Goal: Task Accomplishment & Management: Complete application form

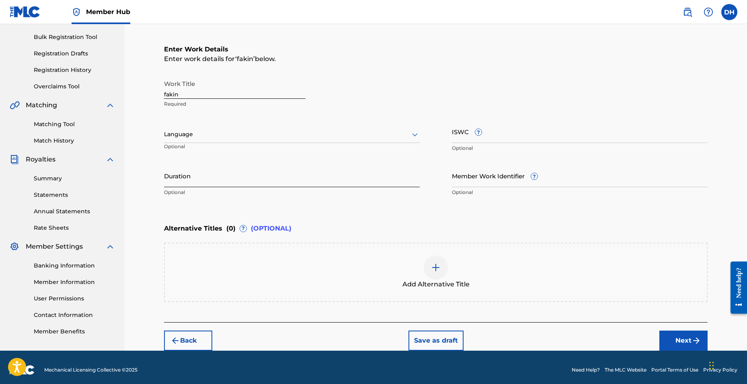
click at [235, 178] on input "Duration" at bounding box center [292, 175] width 256 height 23
type input "02:31"
click at [682, 336] on button "Next" at bounding box center [683, 341] width 48 height 20
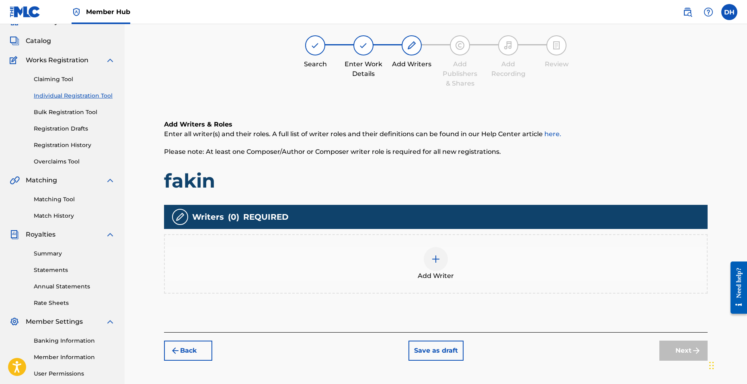
scroll to position [36, 0]
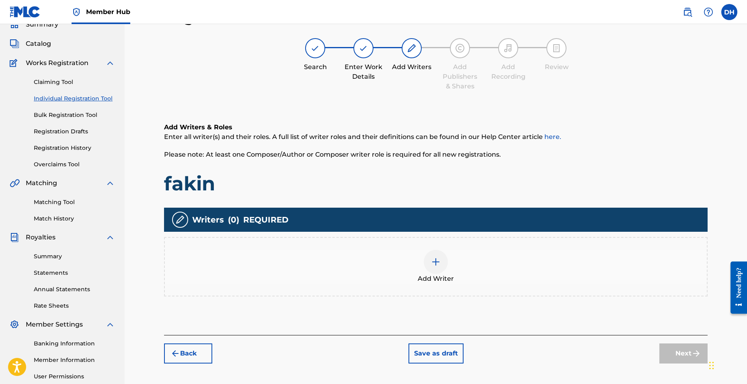
click at [413, 256] on div "Add Writer" at bounding box center [436, 267] width 542 height 34
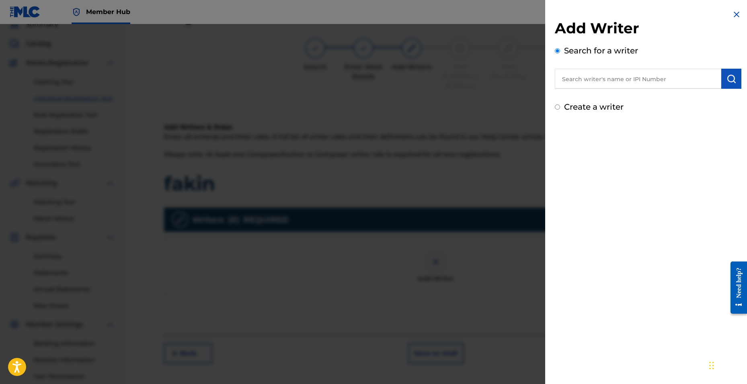
click at [555, 83] on input "text" at bounding box center [638, 79] width 166 height 20
type input "[PERSON_NAME]"
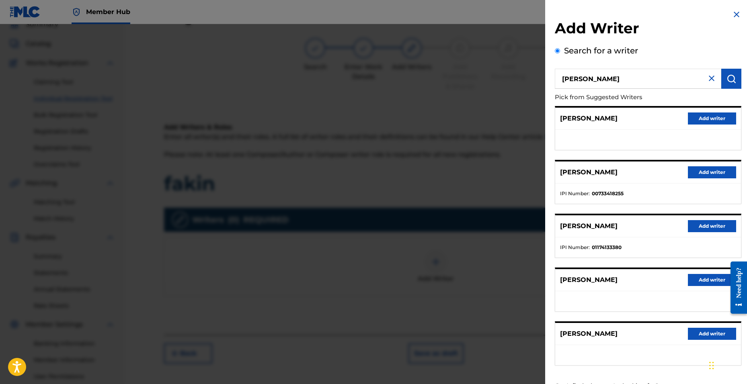
click at [645, 45] on div "Search for a writer [PERSON_NAME] Pick from Suggested Writers [PERSON_NAME] Add…" at bounding box center [648, 220] width 186 height 350
click at [691, 228] on button "Add writer" at bounding box center [712, 226] width 48 height 12
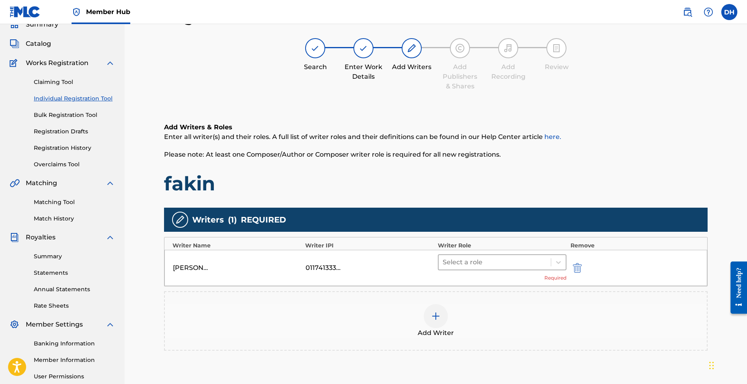
click at [472, 265] on div at bounding box center [494, 262] width 104 height 11
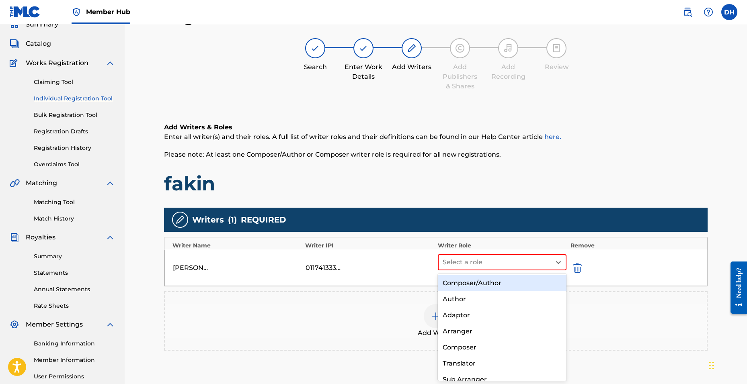
click at [469, 282] on div "Composer/Author" at bounding box center [502, 283] width 129 height 16
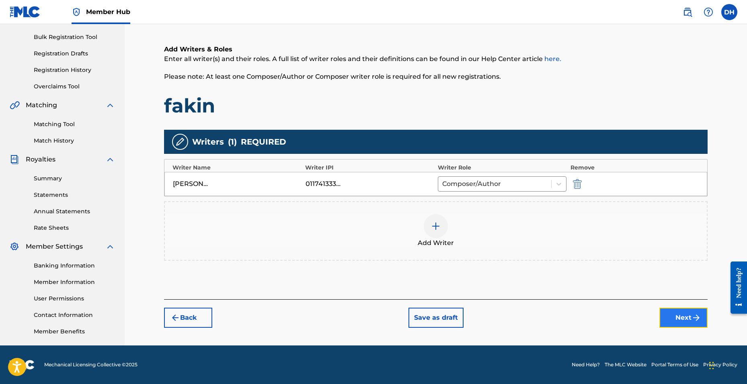
click at [670, 316] on button "Next" at bounding box center [683, 318] width 48 height 20
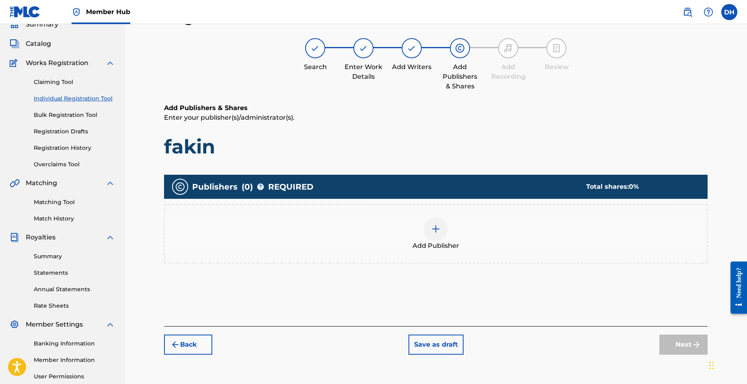
click at [440, 233] on img at bounding box center [436, 229] width 10 height 10
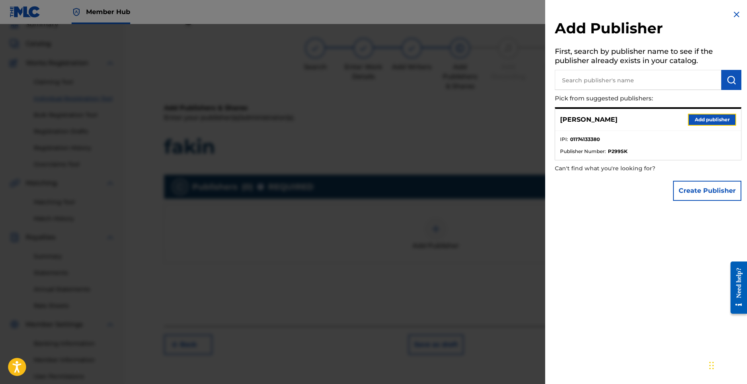
drag, startPoint x: 694, startPoint y: 120, endPoint x: 699, endPoint y: 125, distance: 6.3
click at [698, 125] on button "Add publisher" at bounding box center [712, 120] width 48 height 12
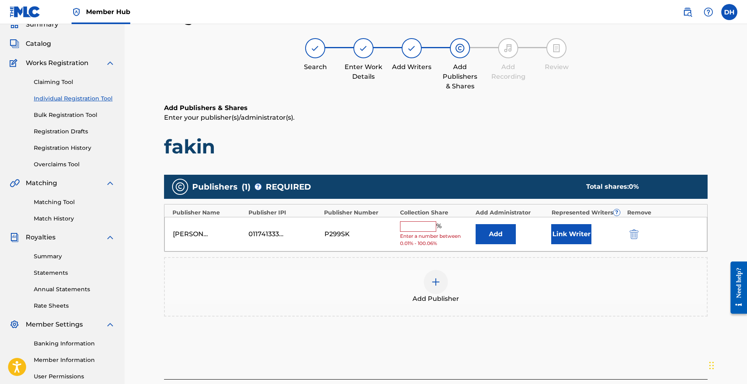
click at [428, 223] on input "text" at bounding box center [418, 226] width 36 height 10
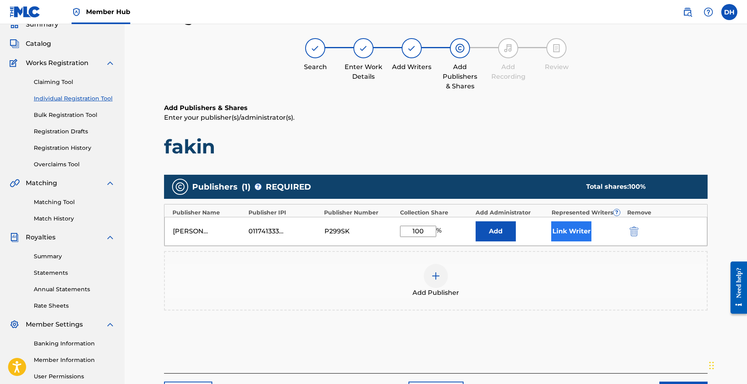
type input "100"
click at [555, 231] on button "Link Writer" at bounding box center [571, 231] width 40 height 20
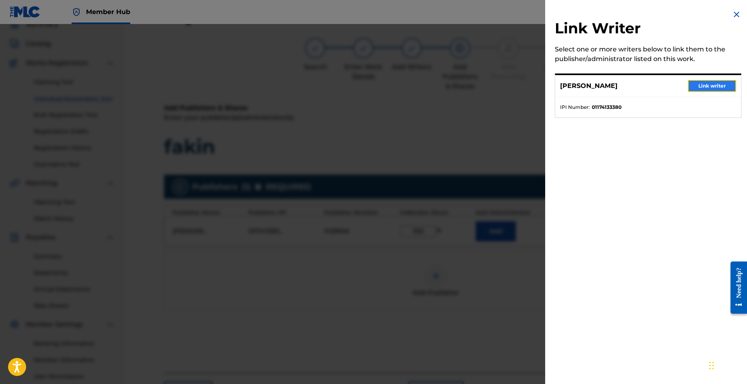
click at [694, 89] on button "Link writer" at bounding box center [712, 86] width 48 height 12
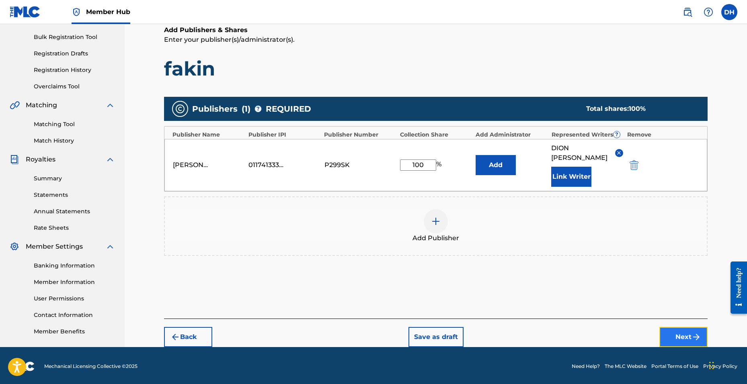
click at [671, 330] on button "Next" at bounding box center [683, 337] width 48 height 20
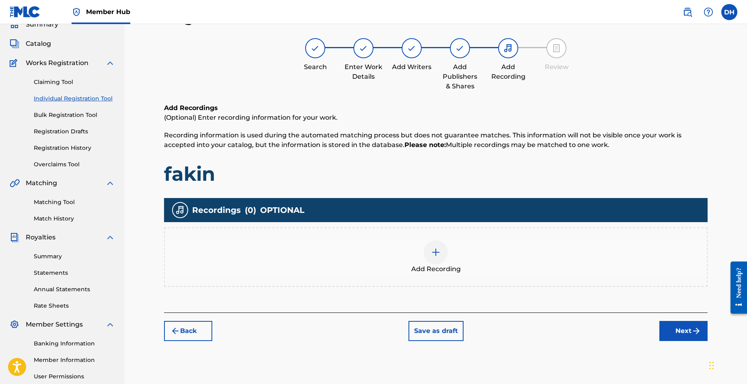
click at [436, 257] on img at bounding box center [436, 253] width 10 height 10
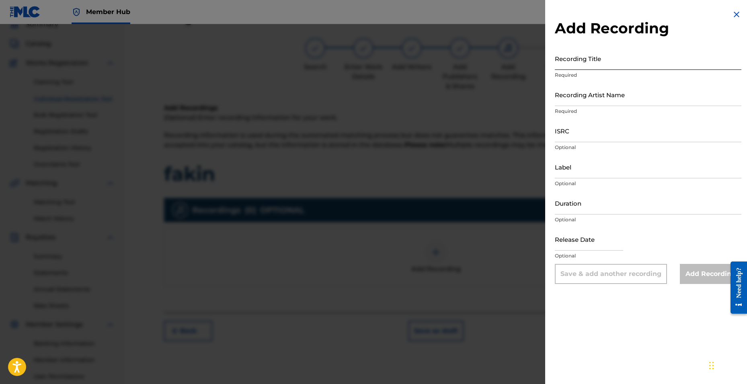
click at [602, 57] on input "Recording Title" at bounding box center [648, 58] width 186 height 23
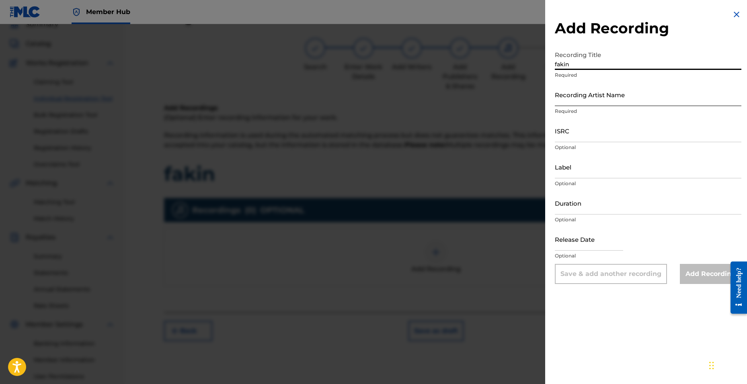
type input "fakin"
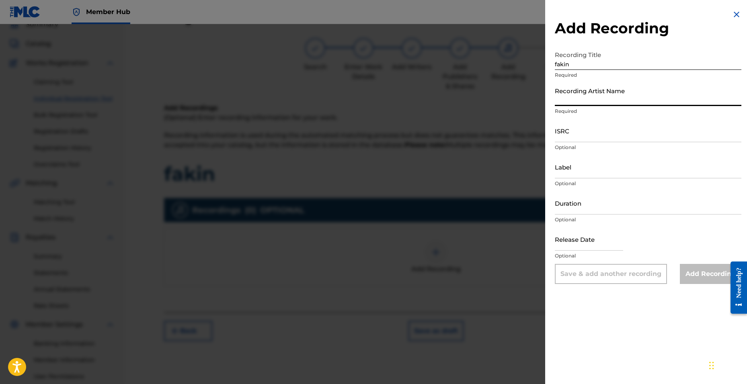
click at [572, 98] on input "Recording Artist Name" at bounding box center [648, 94] width 186 height 23
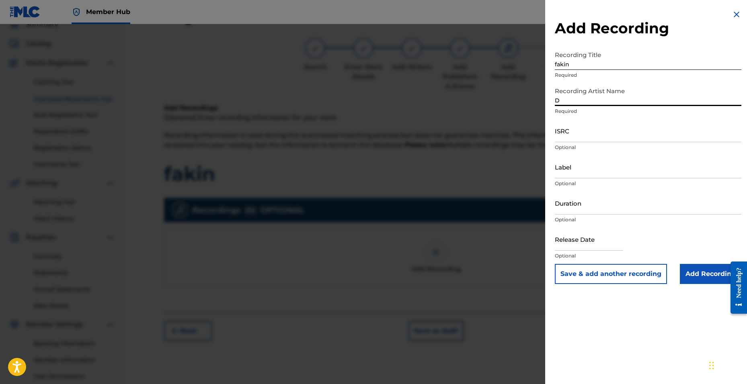
type input "D2.drxppy"
type input "[DATE]"
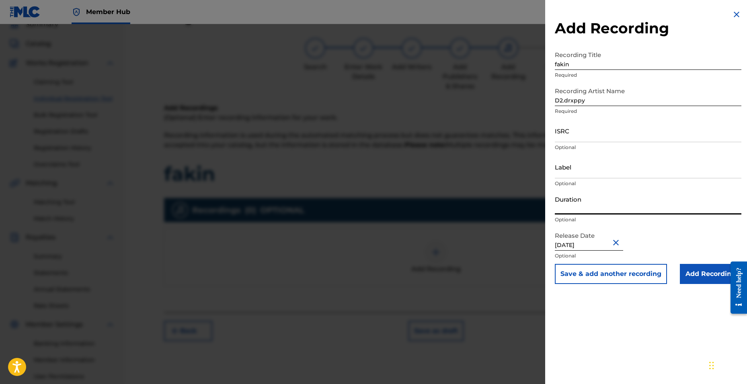
click at [568, 204] on input "Duration" at bounding box center [648, 203] width 186 height 23
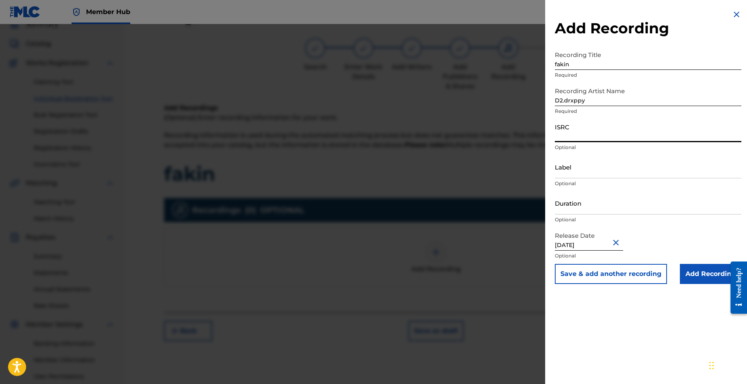
click at [565, 134] on input "ISRC" at bounding box center [648, 130] width 186 height 23
paste input "QZTBB2559719"
type input "QZTBB2559719"
click at [569, 203] on input "Duration" at bounding box center [648, 203] width 186 height 23
click at [559, 297] on div "Add Recording Recording Title fakin Required Recording Artist Name D2.drxppy Re…" at bounding box center [648, 192] width 206 height 384
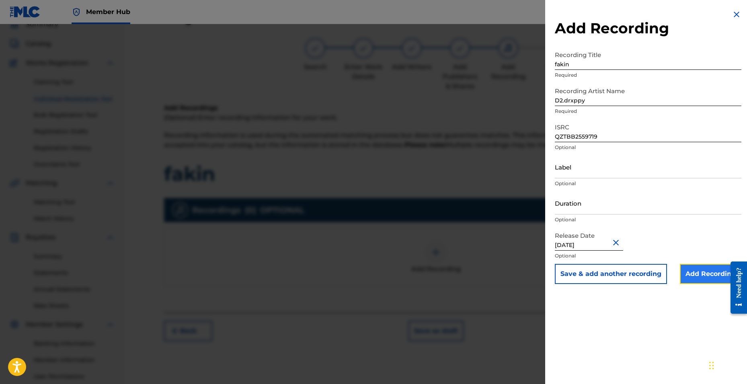
click at [684, 267] on input "Add Recording" at bounding box center [710, 274] width 61 height 20
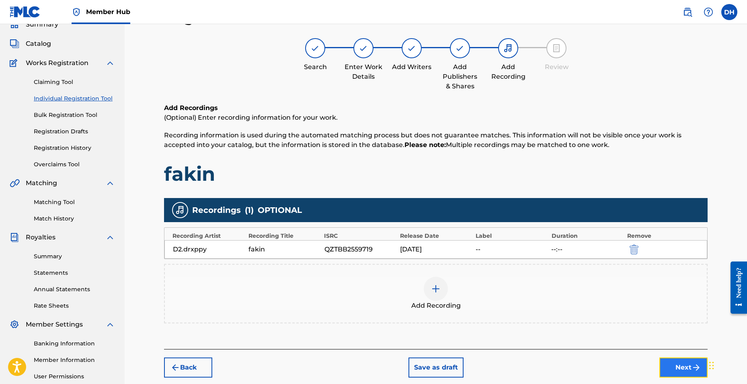
click at [667, 368] on button "Next" at bounding box center [683, 368] width 48 height 20
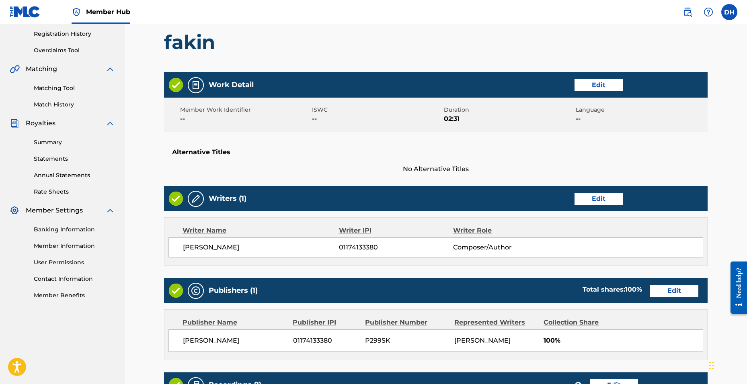
scroll to position [295, 0]
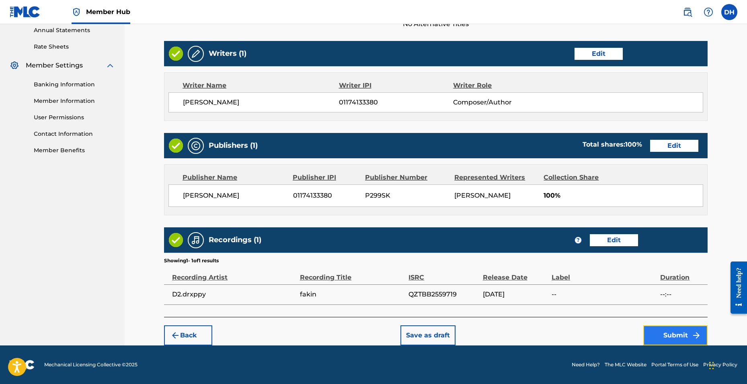
click at [665, 345] on button "Submit" at bounding box center [675, 335] width 64 height 20
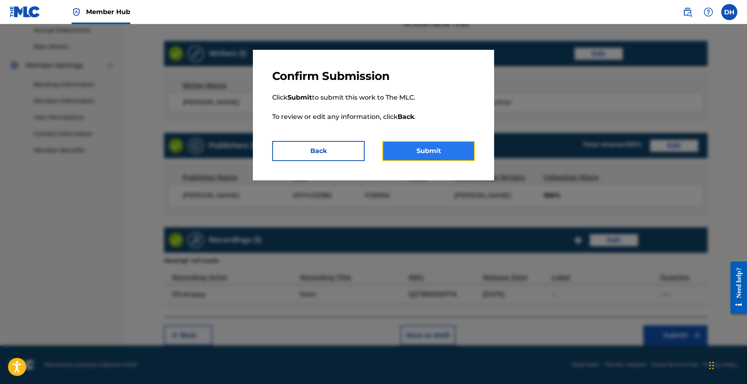
click at [434, 145] on button "Submit" at bounding box center [428, 151] width 92 height 20
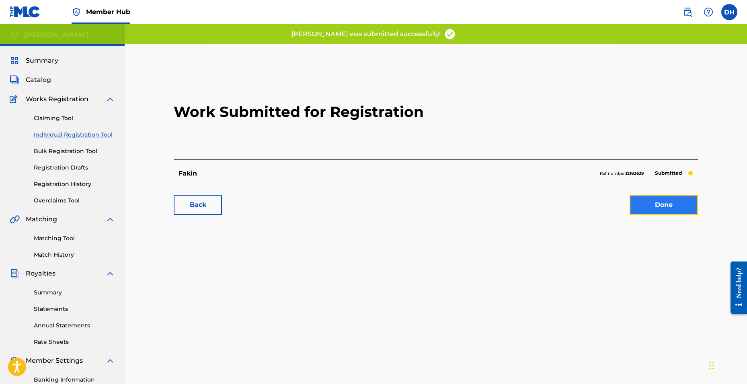
click at [658, 200] on link "Done" at bounding box center [663, 205] width 68 height 20
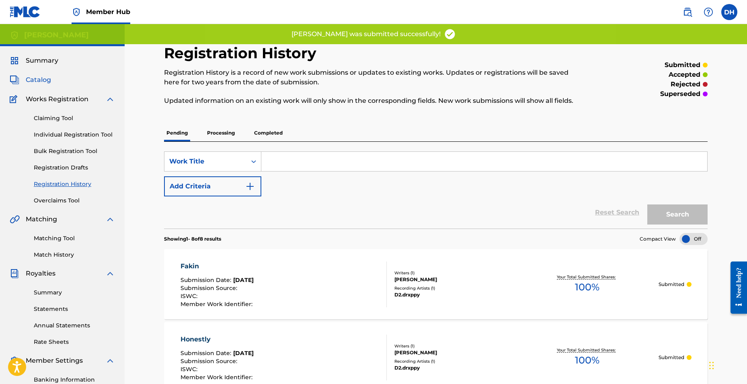
click at [18, 81] on img at bounding box center [15, 80] width 10 height 10
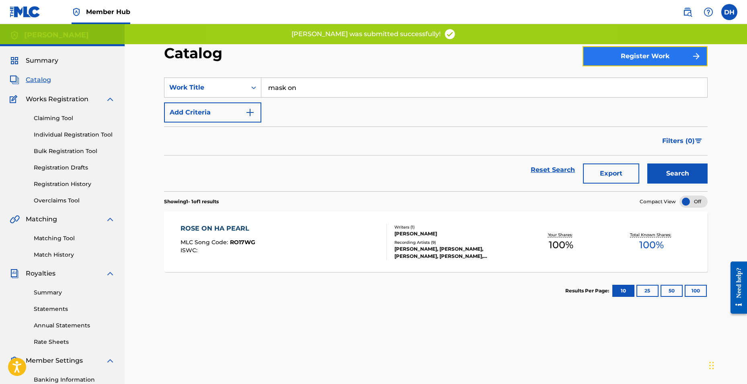
click at [630, 54] on button "Register Work" at bounding box center [644, 56] width 125 height 20
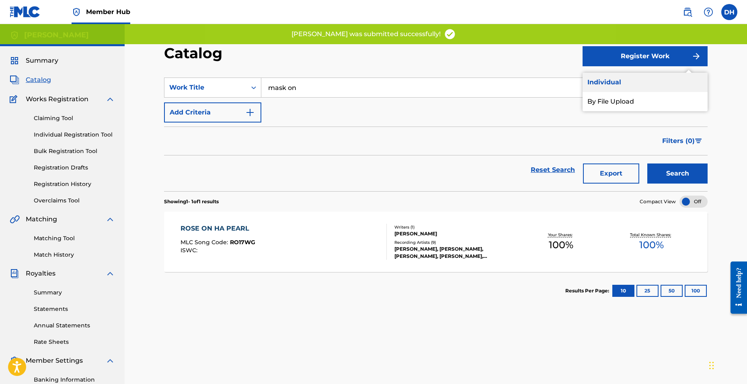
click at [599, 85] on link "Individual" at bounding box center [644, 82] width 125 height 19
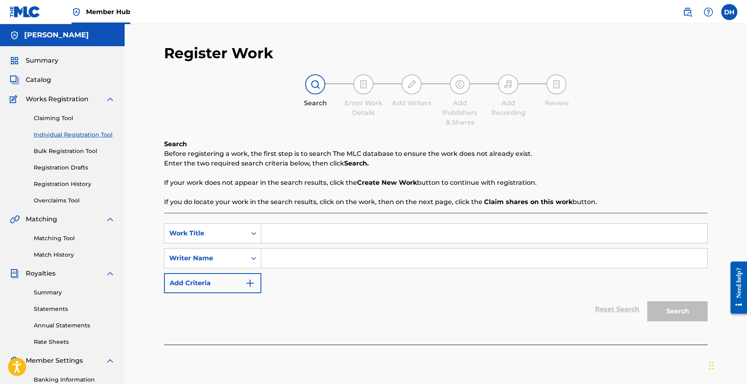
click at [317, 231] on input "Search Form" at bounding box center [484, 233] width 446 height 19
type input "forever grateful"
click at [273, 258] on input "Search Form" at bounding box center [484, 258] width 446 height 19
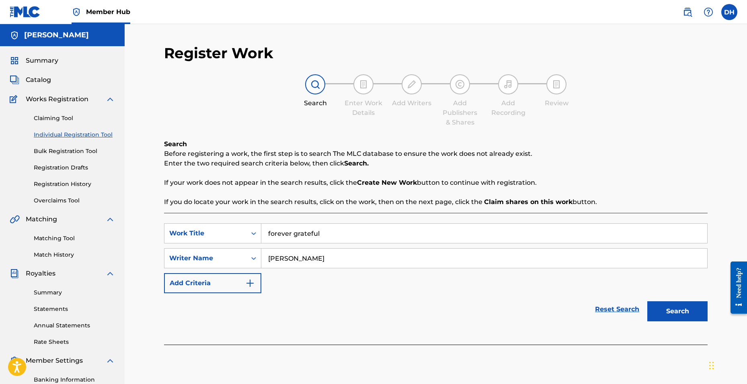
type input "[PERSON_NAME]"
click at [647, 301] on button "Search" at bounding box center [677, 311] width 60 height 20
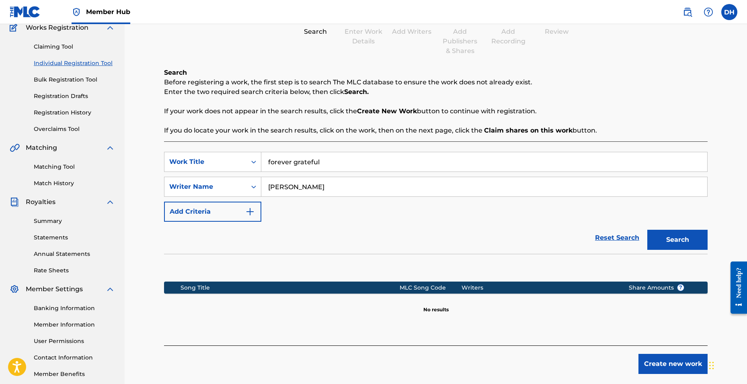
scroll to position [114, 0]
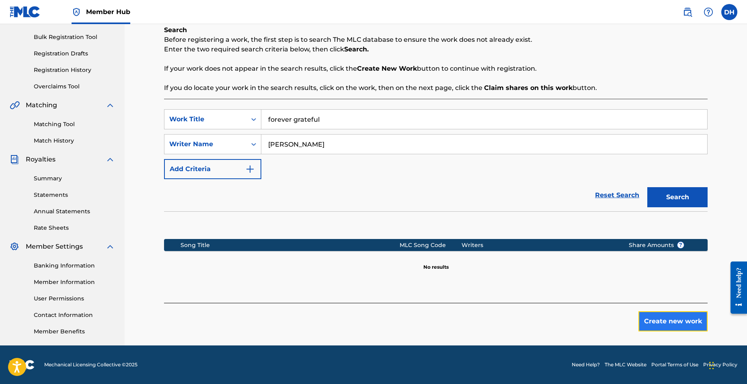
click at [689, 328] on button "Create new work" at bounding box center [672, 321] width 69 height 20
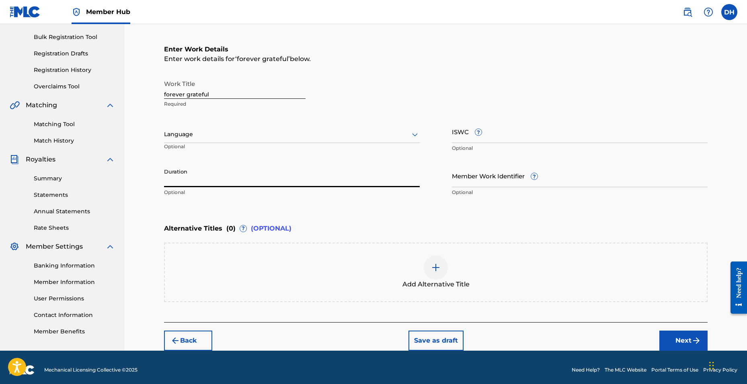
click at [256, 179] on input "Duration" at bounding box center [292, 175] width 256 height 23
type input "2"
type input "02:17"
click at [678, 339] on button "Next" at bounding box center [683, 341] width 48 height 20
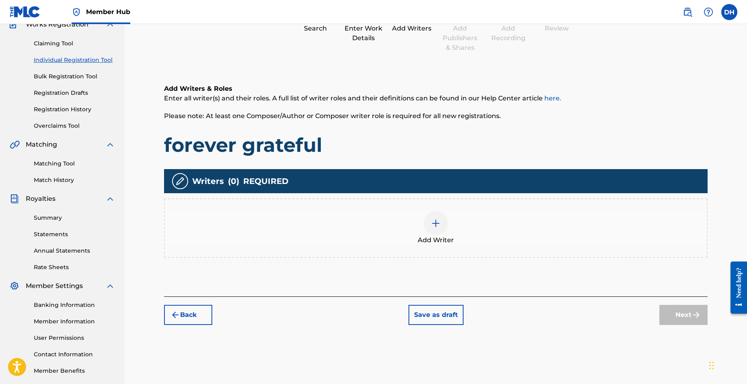
scroll to position [36, 0]
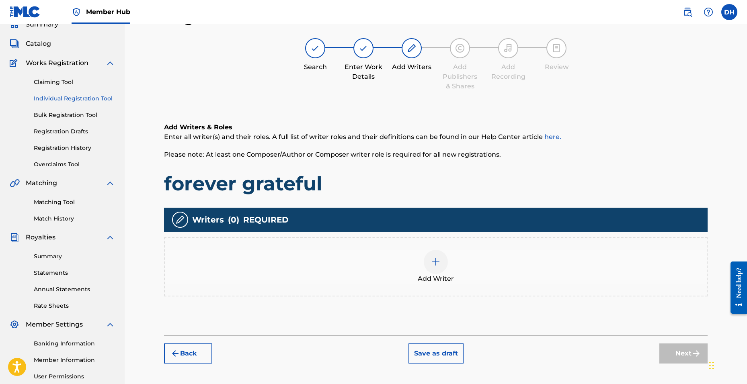
click at [420, 252] on div "Add Writer" at bounding box center [436, 267] width 542 height 34
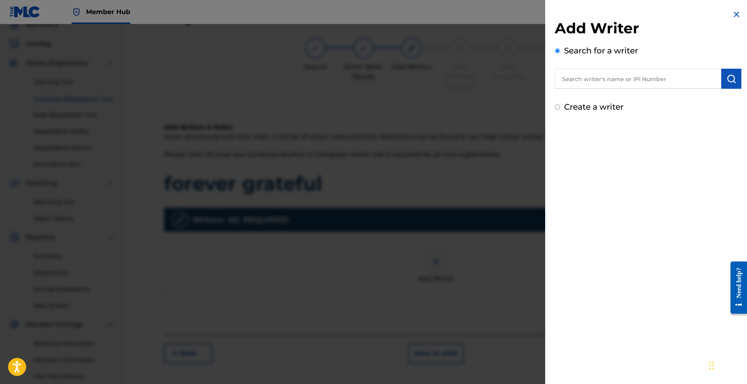
click at [613, 77] on input "text" at bounding box center [638, 79] width 166 height 20
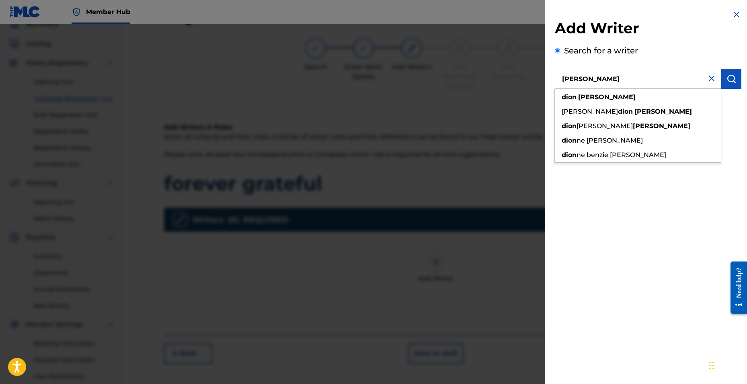
type input "[PERSON_NAME]"
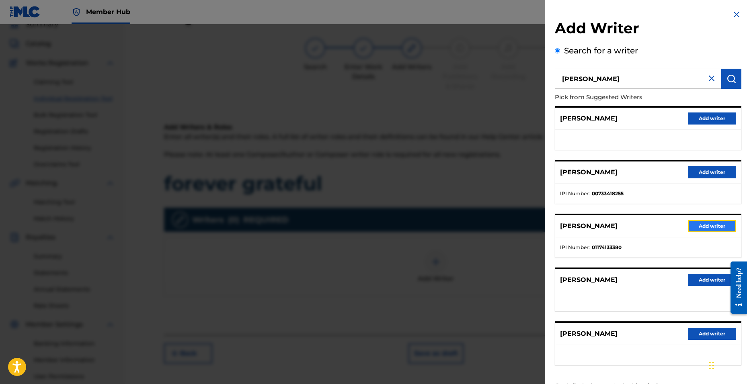
click at [691, 227] on button "Add writer" at bounding box center [712, 226] width 48 height 12
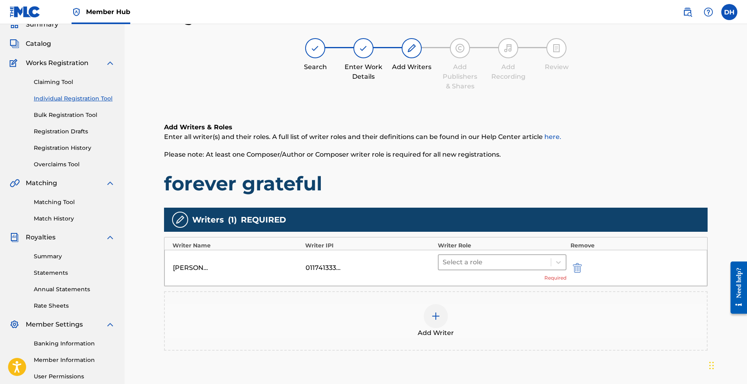
click at [480, 261] on div at bounding box center [494, 262] width 104 height 11
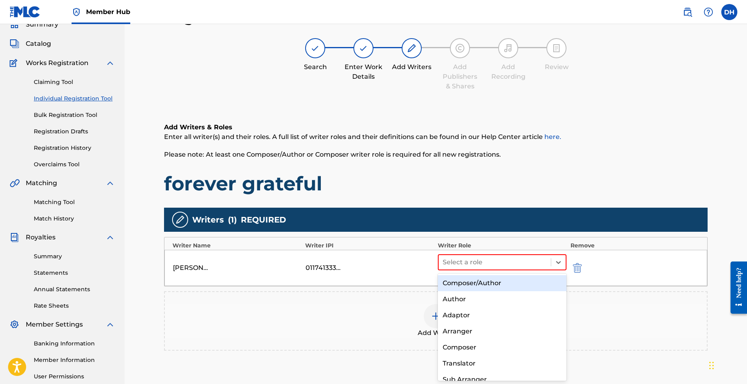
click at [475, 294] on div "Author" at bounding box center [502, 299] width 129 height 16
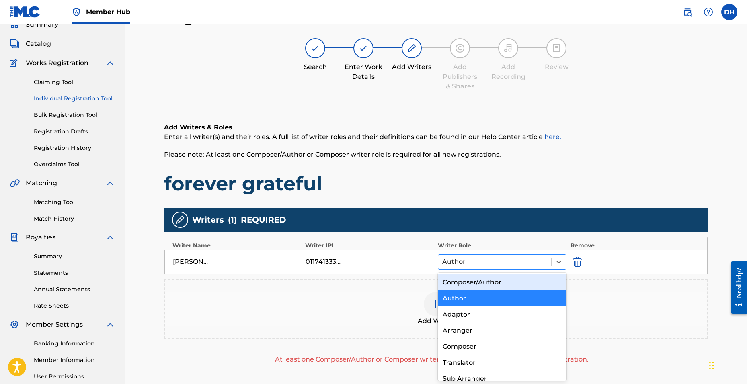
click at [465, 264] on div at bounding box center [494, 261] width 105 height 11
click at [465, 280] on div "Composer/Author" at bounding box center [502, 282] width 129 height 16
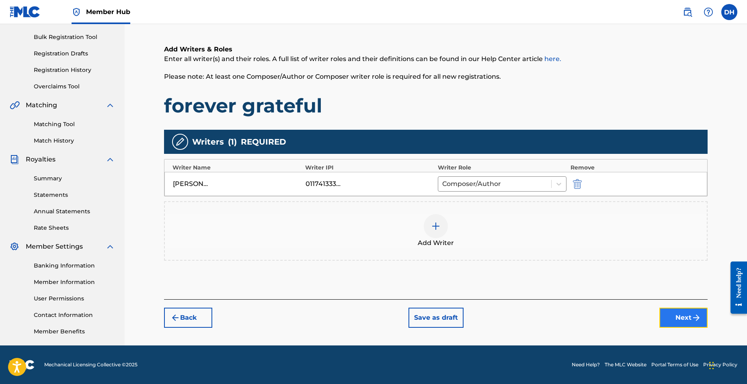
click at [694, 312] on button "Next" at bounding box center [683, 318] width 48 height 20
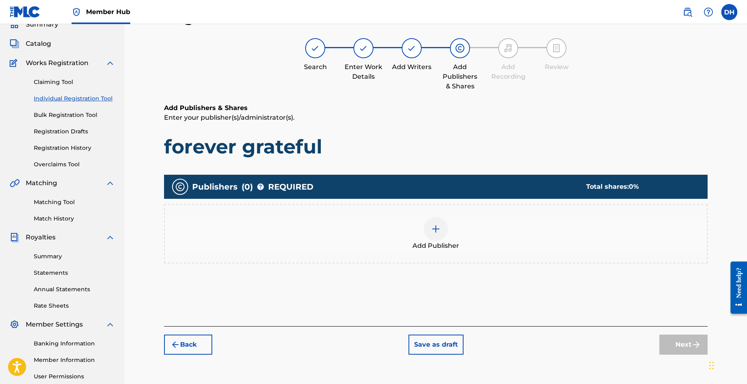
click at [435, 239] on div at bounding box center [436, 229] width 24 height 24
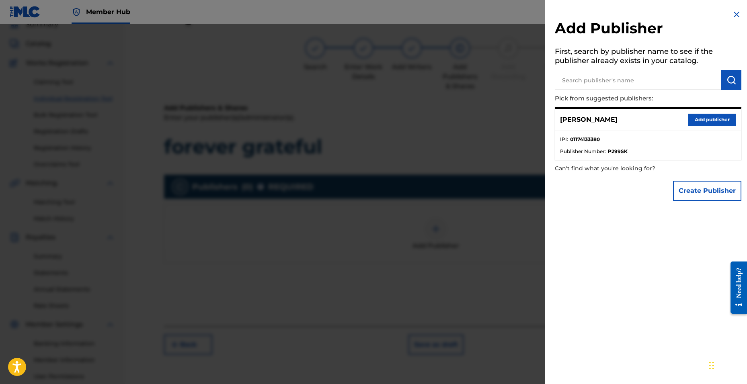
click at [712, 112] on div "[PERSON_NAME] Add publisher" at bounding box center [648, 120] width 186 height 22
click at [713, 115] on button "Add publisher" at bounding box center [712, 120] width 48 height 12
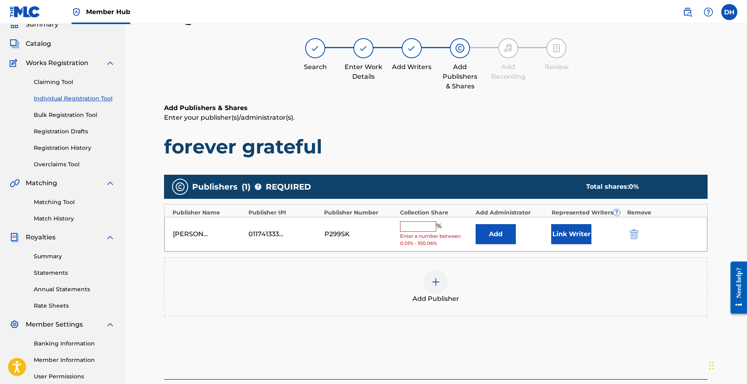
click at [388, 228] on div "[PERSON_NAME] 01174133380 P299SK % Enter a number between 0.01% - 100.06% Add L…" at bounding box center [435, 234] width 542 height 35
click at [403, 225] on input "text" at bounding box center [418, 226] width 36 height 10
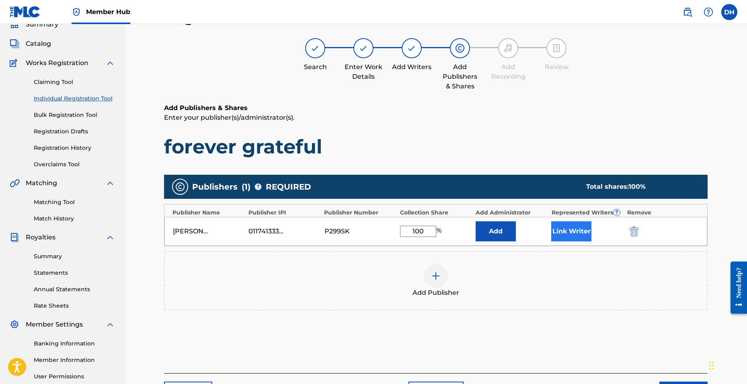
type input "100"
click at [569, 234] on button "Link Writer" at bounding box center [571, 231] width 40 height 20
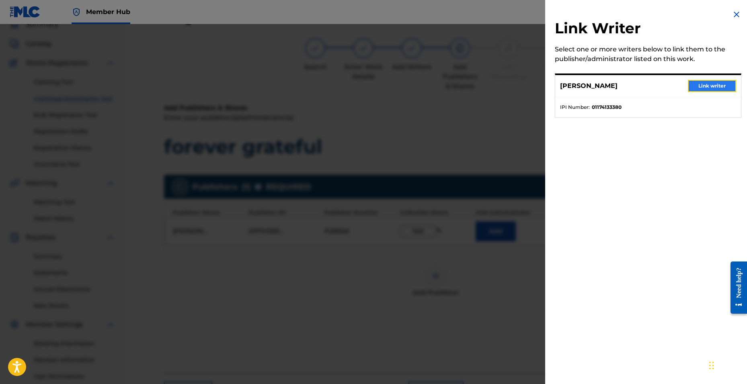
click at [704, 86] on button "Link writer" at bounding box center [712, 86] width 48 height 12
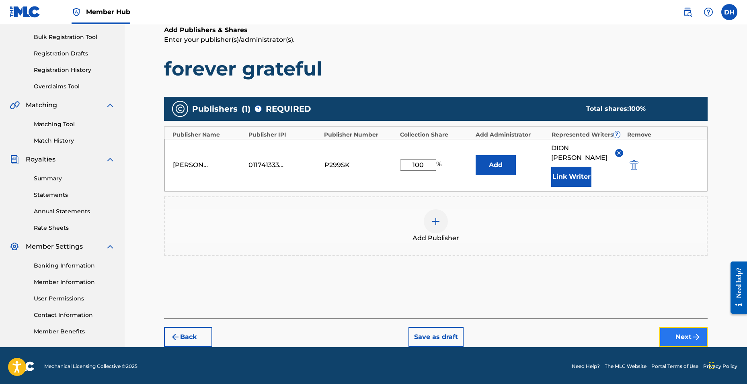
click at [682, 329] on button "Next" at bounding box center [683, 337] width 48 height 20
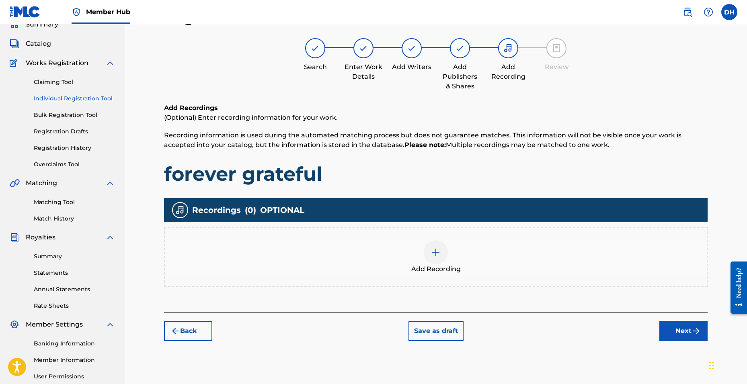
click at [428, 255] on div at bounding box center [436, 252] width 24 height 24
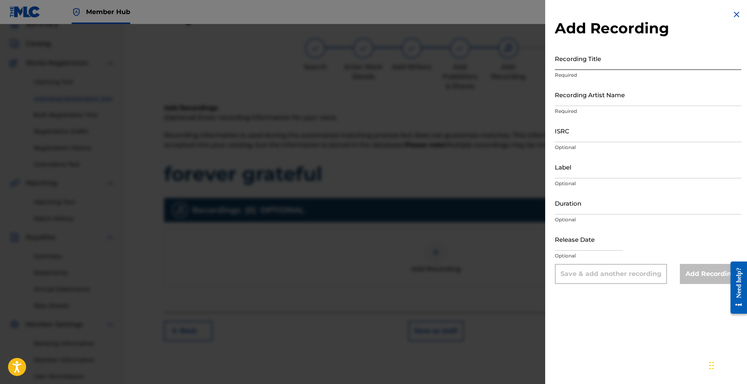
click at [587, 64] on input "Recording Title" at bounding box center [648, 58] width 186 height 23
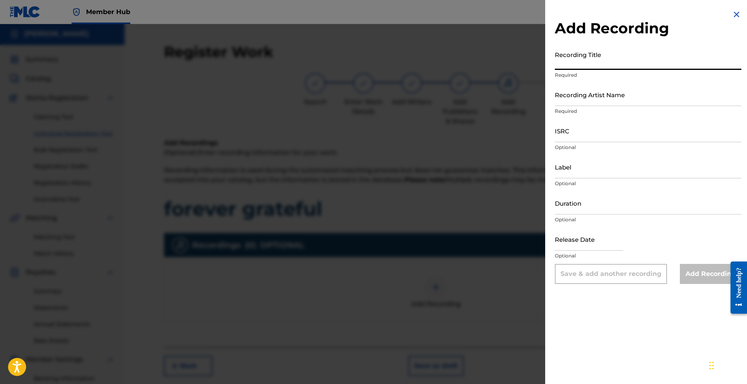
scroll to position [0, 0]
type input "forever grateful"
click at [598, 94] on input "Recording Artist Name" at bounding box center [648, 94] width 186 height 23
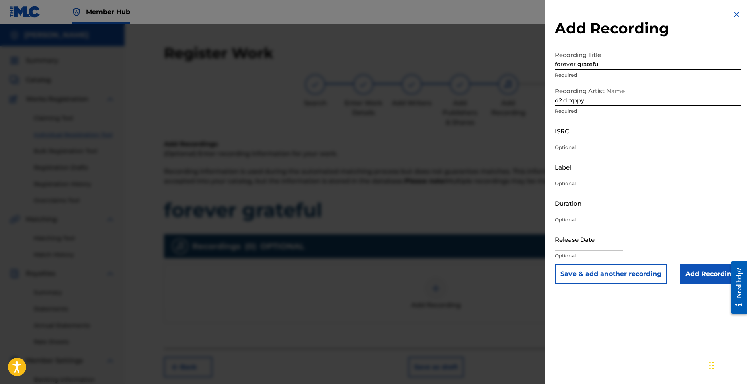
type input "D2.drxppy"
type input "[DATE]"
click at [569, 137] on input "ISRC" at bounding box center [648, 130] width 186 height 23
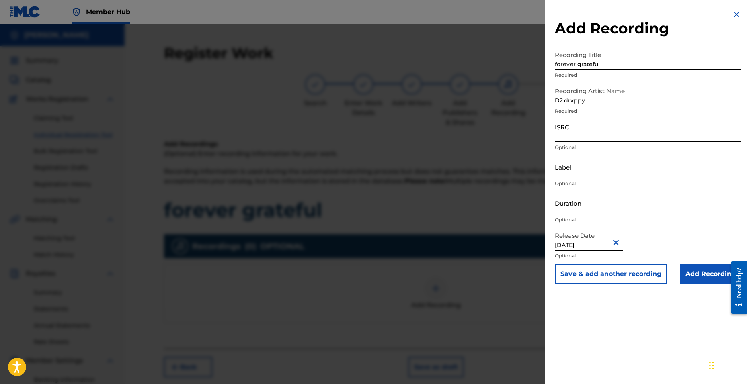
paste input "QZTBB2559720"
type input "QZTBB2559720"
click at [692, 273] on input "Add Recording" at bounding box center [710, 274] width 61 height 20
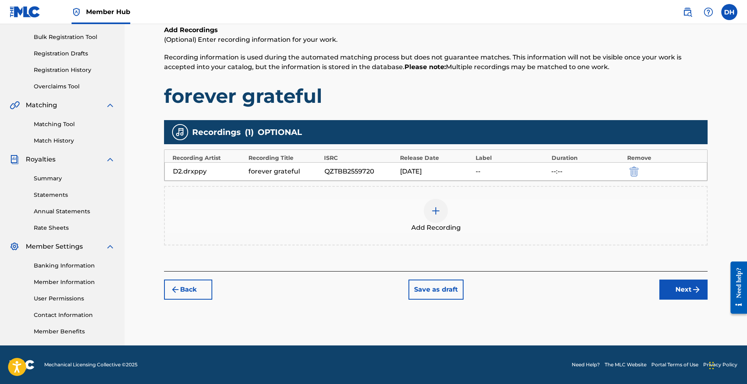
click at [655, 291] on div "Back Save as draft Next" at bounding box center [435, 285] width 543 height 29
click at [675, 291] on button "Next" at bounding box center [683, 290] width 48 height 20
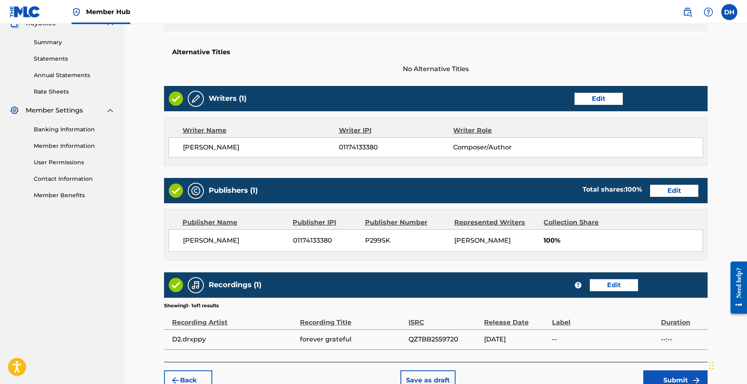
scroll to position [295, 0]
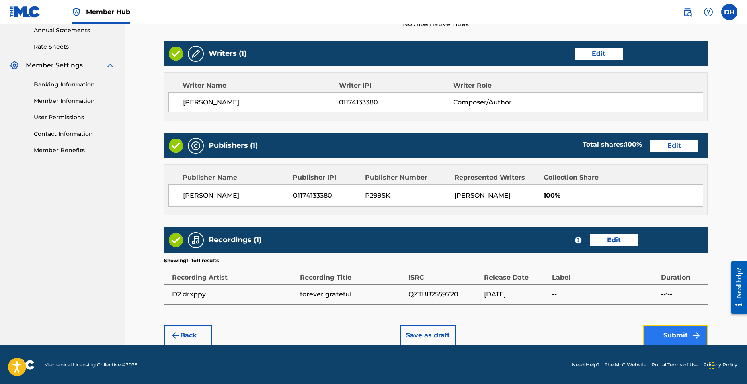
click at [669, 337] on button "Submit" at bounding box center [675, 335] width 64 height 20
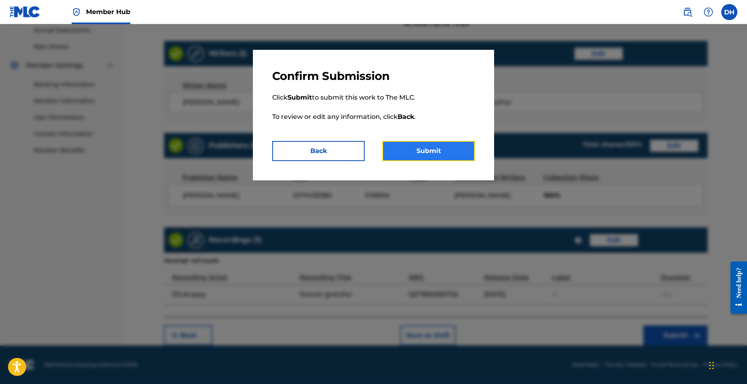
click at [449, 149] on button "Submit" at bounding box center [428, 151] width 92 height 20
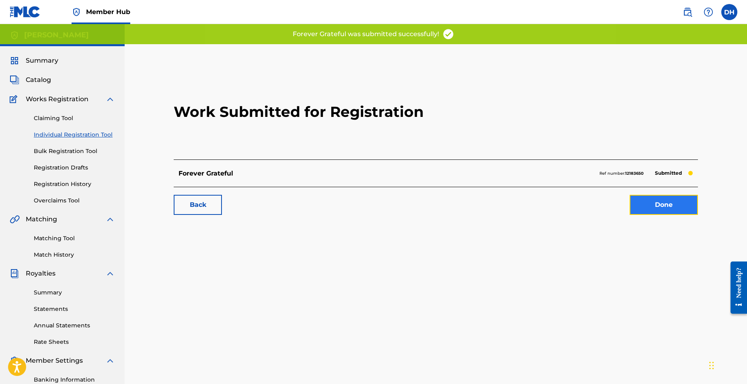
click at [681, 207] on link "Done" at bounding box center [663, 205] width 68 height 20
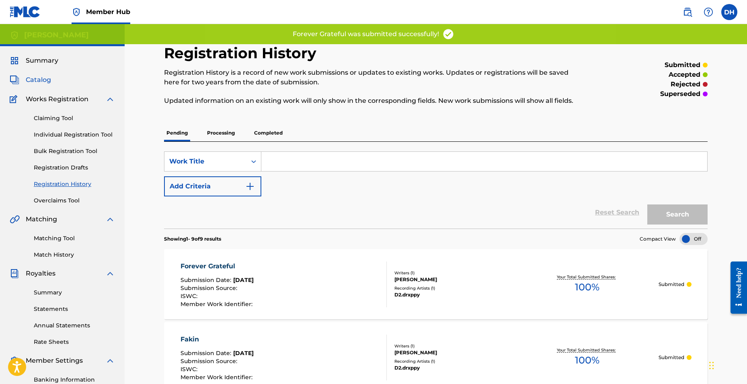
click at [47, 77] on span "Catalog" at bounding box center [38, 80] width 25 height 10
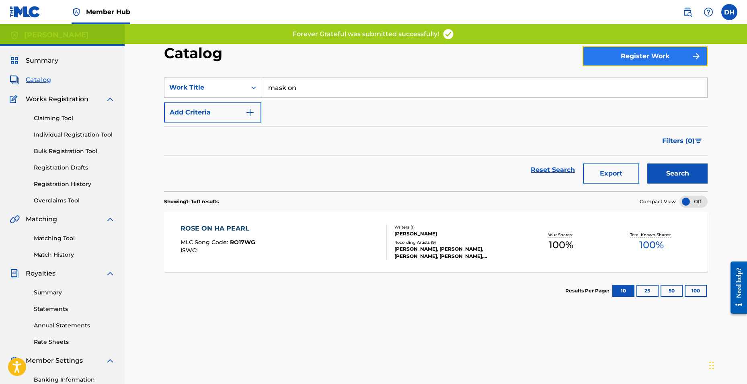
click at [596, 60] on button "Register Work" at bounding box center [644, 56] width 125 height 20
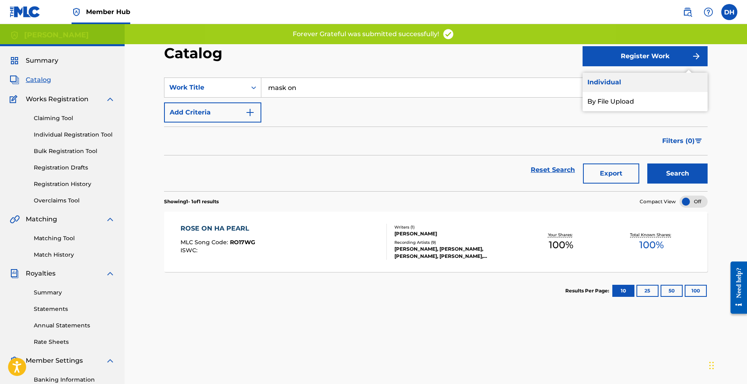
click at [587, 86] on link "Individual" at bounding box center [644, 82] width 125 height 19
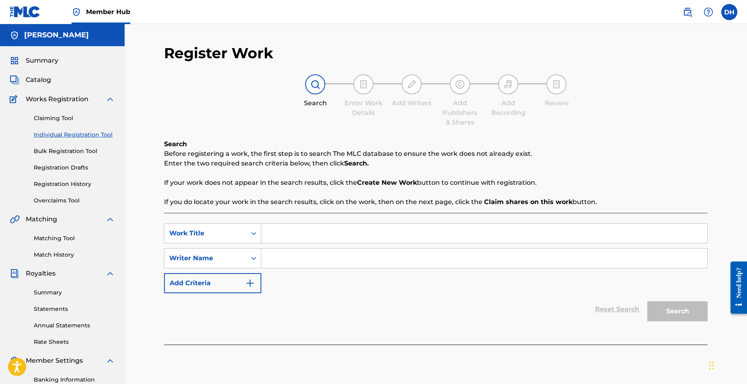
click at [364, 243] on div "Search Form" at bounding box center [484, 233] width 446 height 20
click at [276, 237] on input "Search Form" at bounding box center [484, 233] width 446 height 19
type input "what it takes"
click at [276, 266] on input "Search Form" at bounding box center [484, 258] width 446 height 19
type input "[PERSON_NAME]"
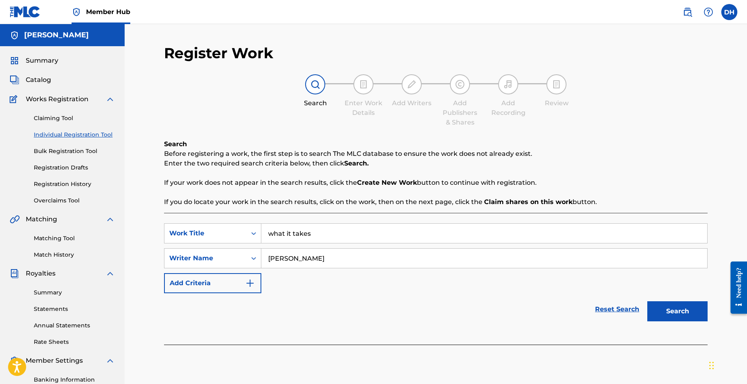
click at [647, 301] on button "Search" at bounding box center [677, 311] width 60 height 20
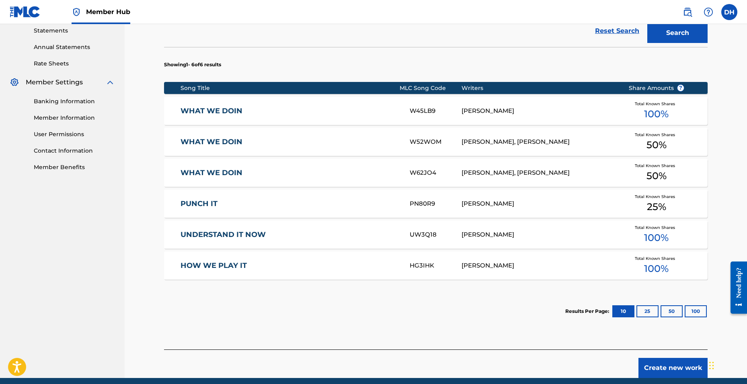
scroll to position [281, 0]
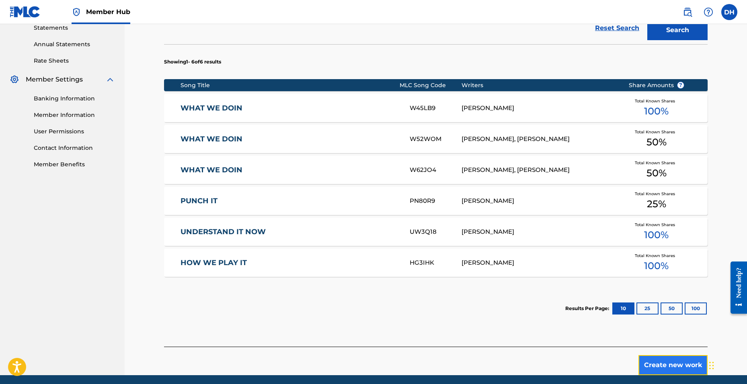
click at [657, 363] on button "Create new work" at bounding box center [672, 365] width 69 height 20
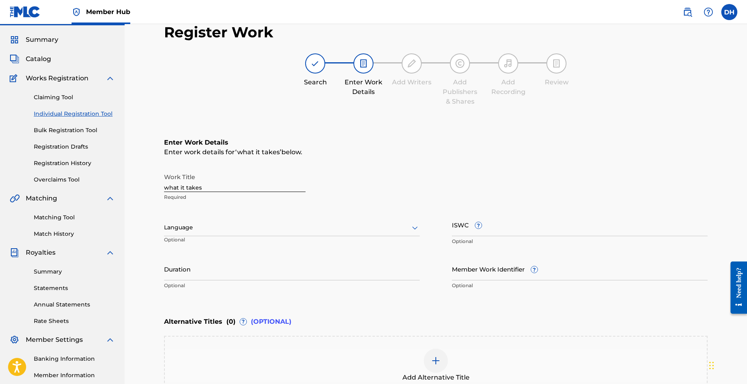
scroll to position [0, 0]
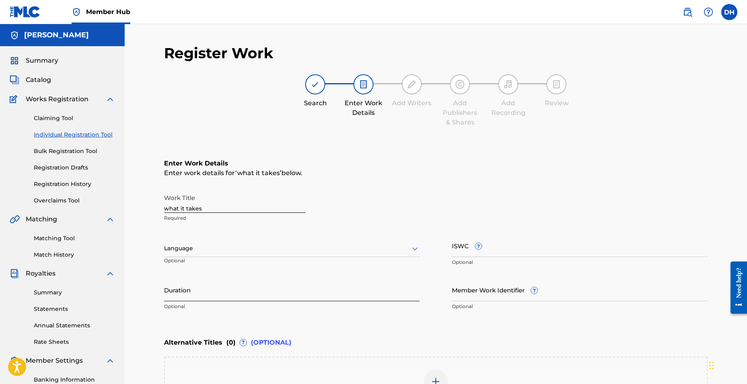
click at [190, 295] on input "Duration" at bounding box center [292, 289] width 256 height 23
type input "02:25"
click at [211, 209] on input "what it takes" at bounding box center [234, 201] width 141 height 23
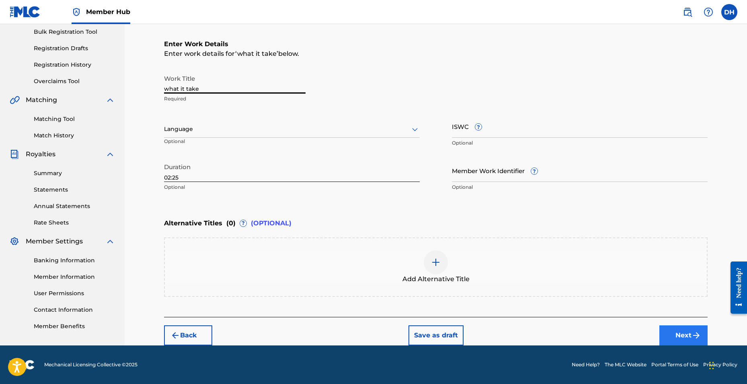
type input "what it take"
click at [668, 334] on button "Next" at bounding box center [683, 335] width 48 height 20
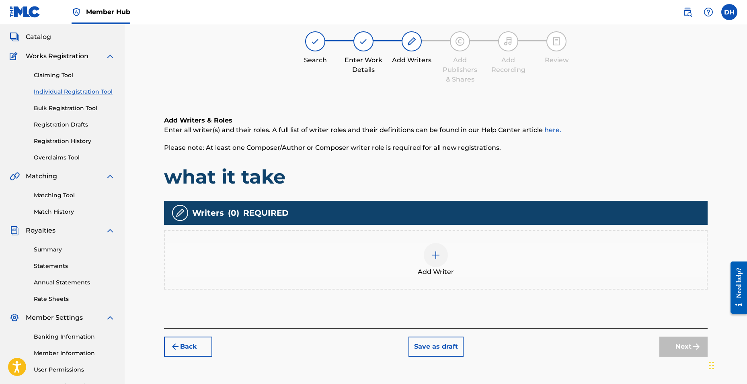
scroll to position [36, 0]
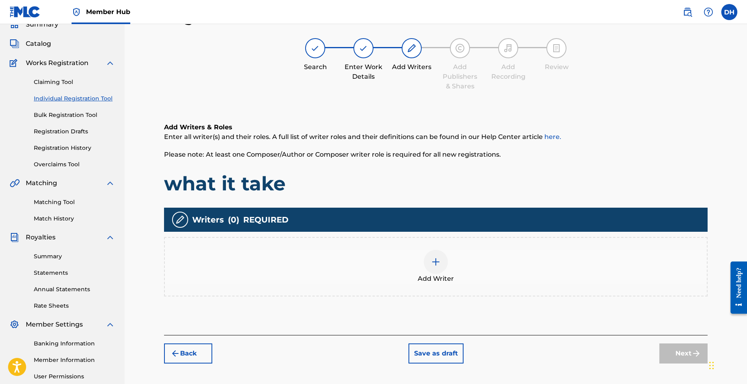
click at [443, 262] on div at bounding box center [436, 262] width 24 height 24
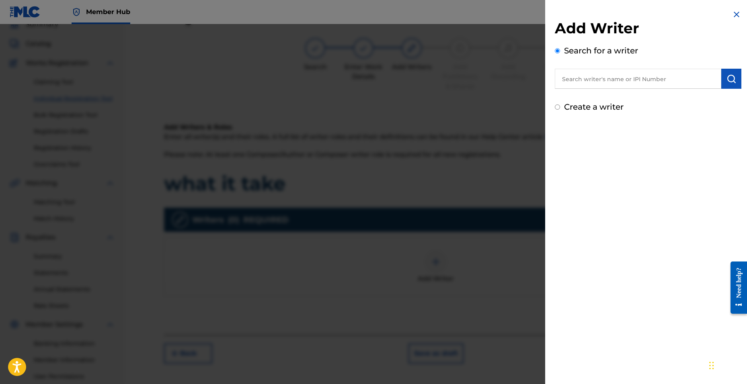
click at [623, 80] on input "text" at bounding box center [638, 79] width 166 height 20
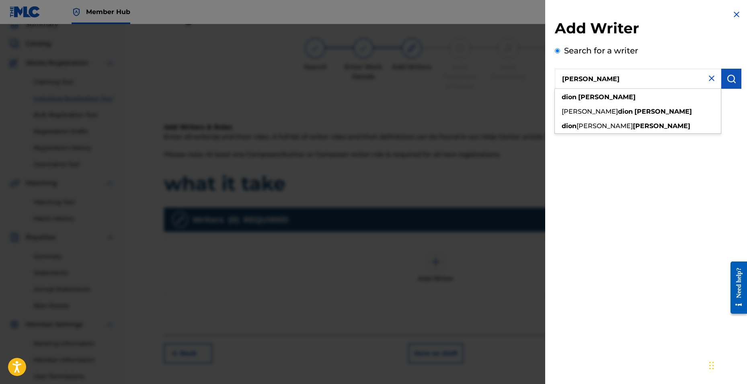
type input "[PERSON_NAME]"
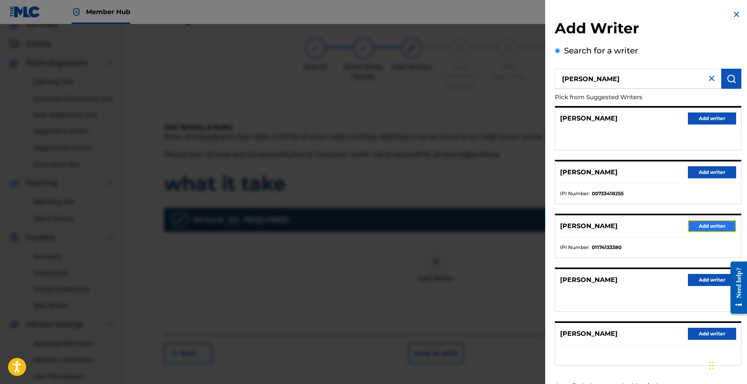
click at [711, 223] on button "Add writer" at bounding box center [712, 226] width 48 height 12
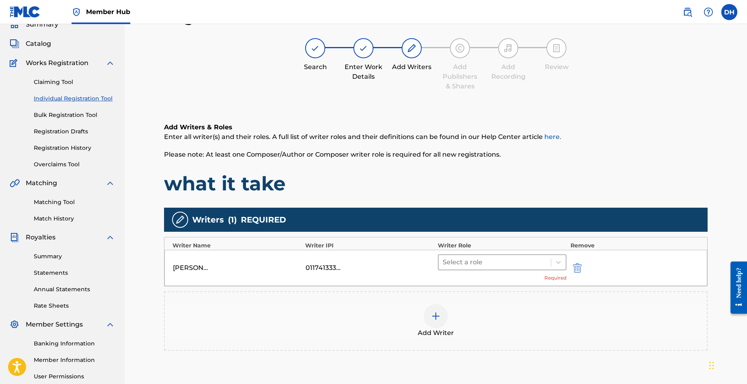
click at [494, 266] on div at bounding box center [494, 262] width 104 height 11
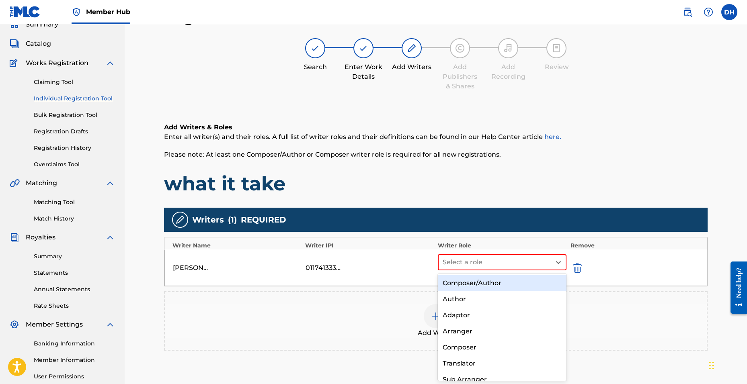
click at [469, 287] on div "Composer/Author" at bounding box center [502, 283] width 129 height 16
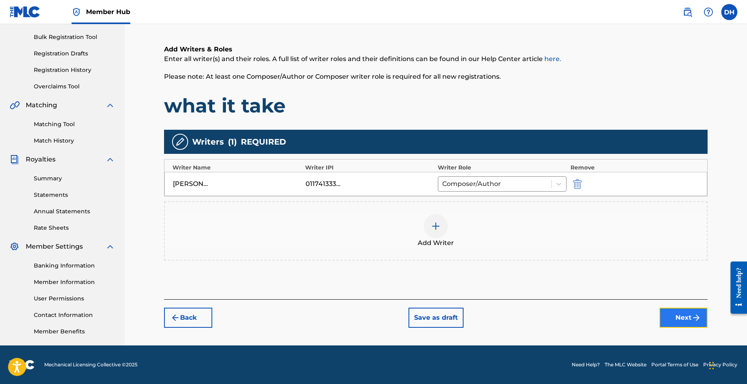
click at [676, 321] on button "Next" at bounding box center [683, 318] width 48 height 20
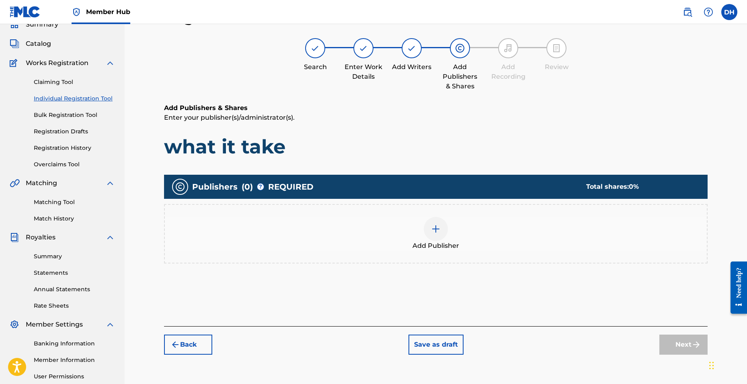
click at [436, 223] on div at bounding box center [436, 229] width 24 height 24
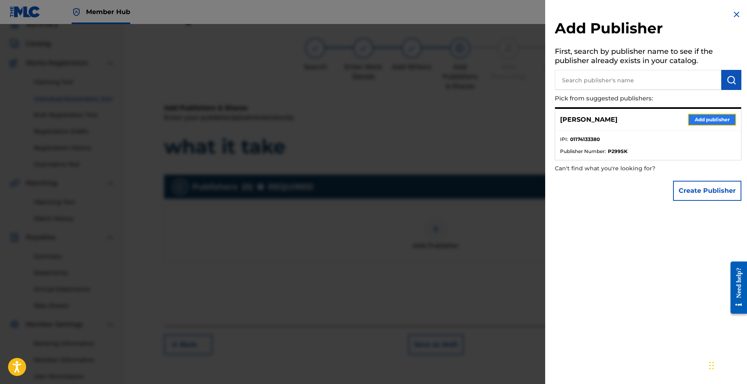
click at [693, 115] on button "Add publisher" at bounding box center [712, 120] width 48 height 12
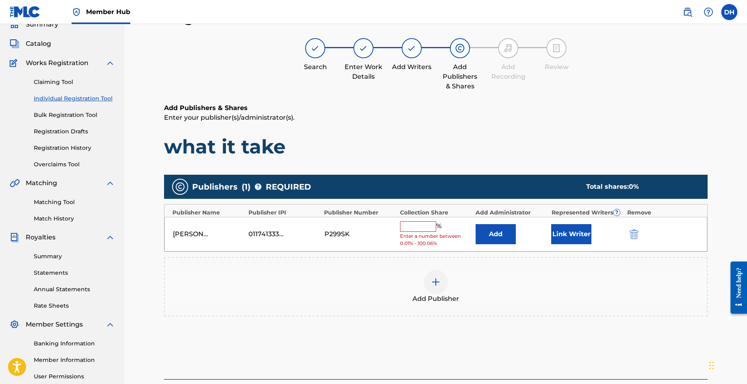
click at [414, 217] on div "[PERSON_NAME] 01174133380 P299SK % Enter a number between 0.01% - 100.06% Add L…" at bounding box center [435, 234] width 542 height 35
click at [416, 227] on input "text" at bounding box center [418, 226] width 36 height 10
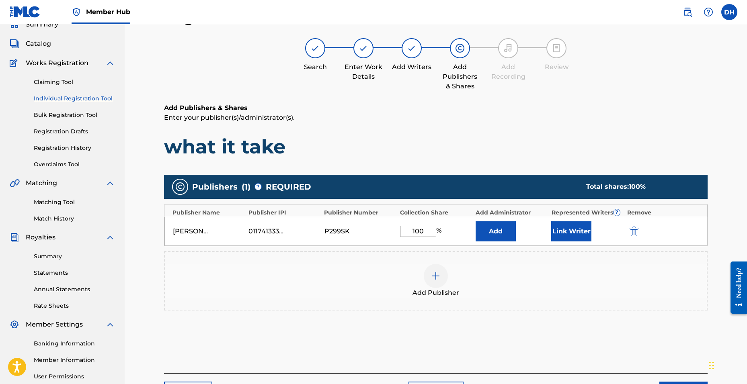
type input "100"
click at [536, 231] on div "Add" at bounding box center [511, 231] width 72 height 20
click at [563, 228] on button "Link Writer" at bounding box center [571, 231] width 40 height 20
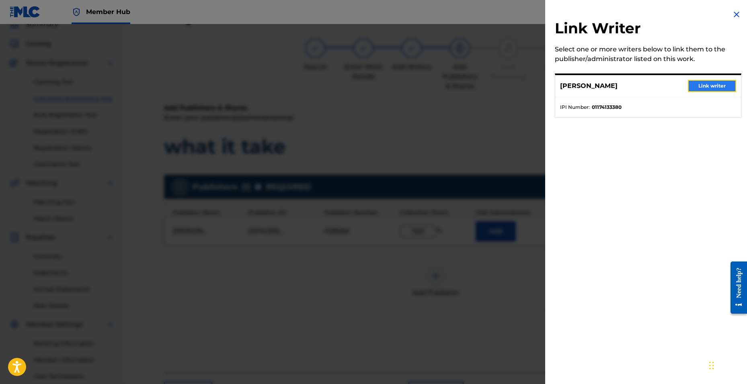
click at [712, 89] on button "Link writer" at bounding box center [712, 86] width 48 height 12
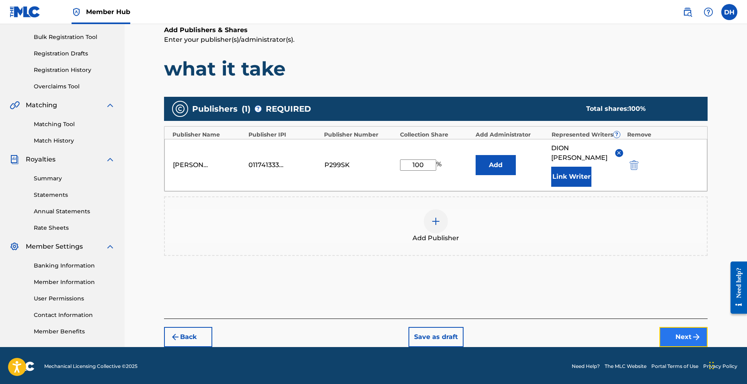
click at [672, 327] on button "Next" at bounding box center [683, 337] width 48 height 20
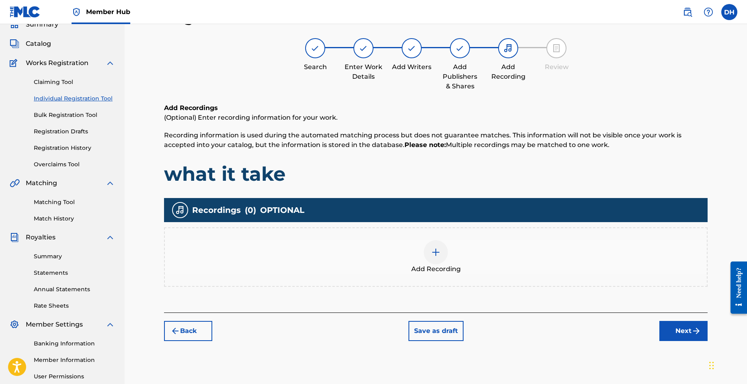
click at [439, 248] on img at bounding box center [436, 253] width 10 height 10
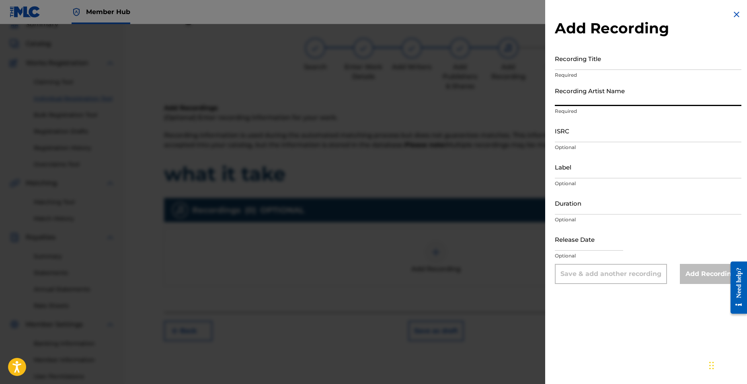
click at [582, 93] on input "Recording Artist Name" at bounding box center [648, 94] width 186 height 23
type input "D2.drxppy"
type input "[DATE]"
click at [574, 63] on input "Recording Title" at bounding box center [648, 58] width 186 height 23
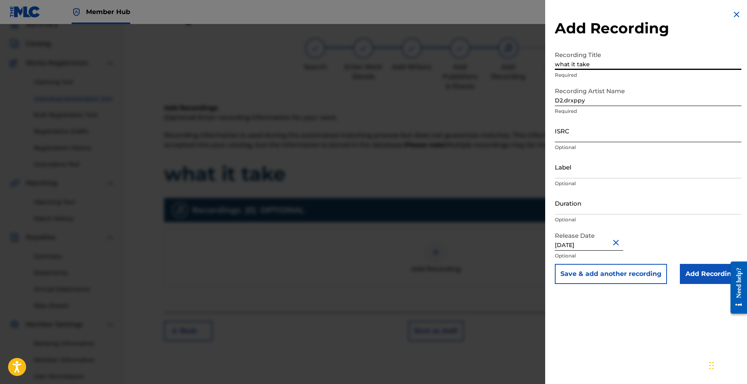
type input "what it take"
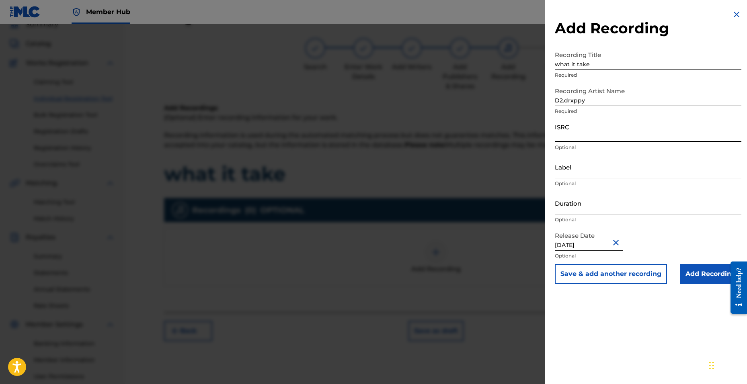
click at [567, 137] on input "ISRC" at bounding box center [648, 130] width 186 height 23
paste input "QZTBB2559721"
type input "QZTBB2559721"
click at [683, 265] on input "Add Recording" at bounding box center [710, 274] width 61 height 20
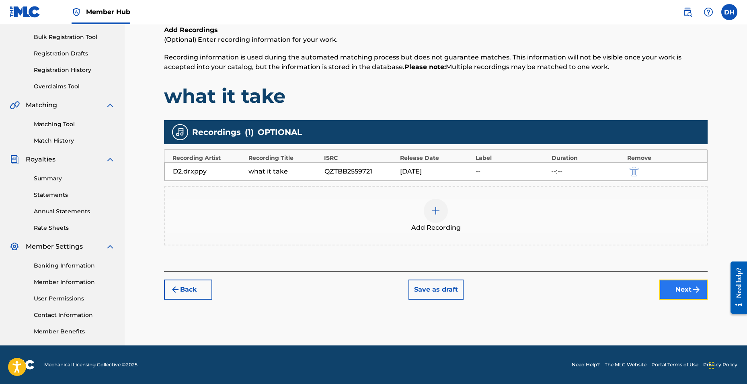
click at [677, 295] on button "Next" at bounding box center [683, 290] width 48 height 20
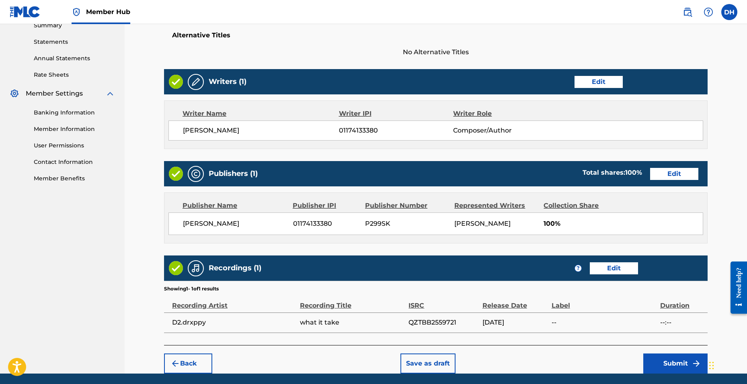
scroll to position [295, 0]
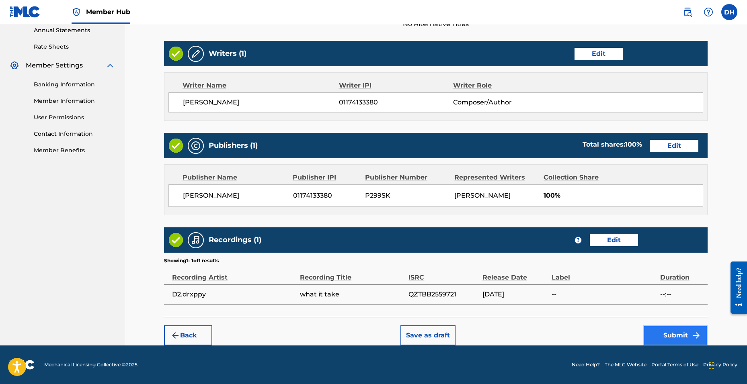
click at [671, 330] on button "Submit" at bounding box center [675, 335] width 64 height 20
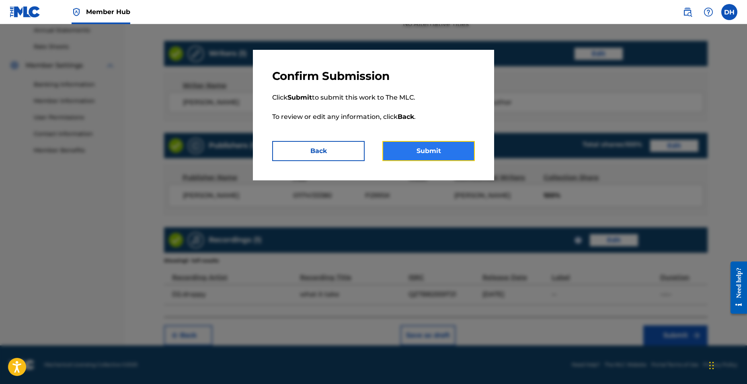
click at [440, 154] on button "Submit" at bounding box center [428, 151] width 92 height 20
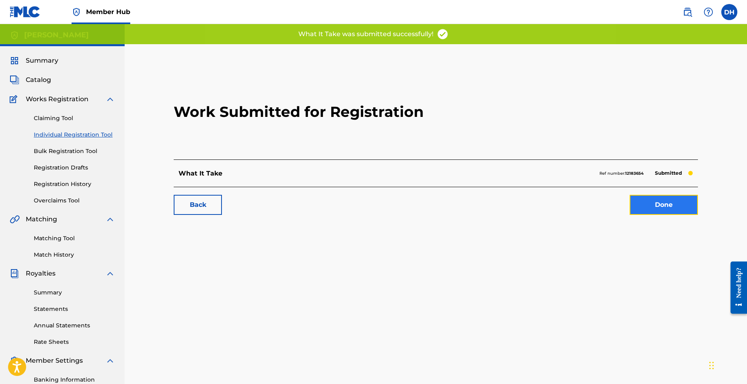
click at [658, 203] on link "Done" at bounding box center [663, 205] width 68 height 20
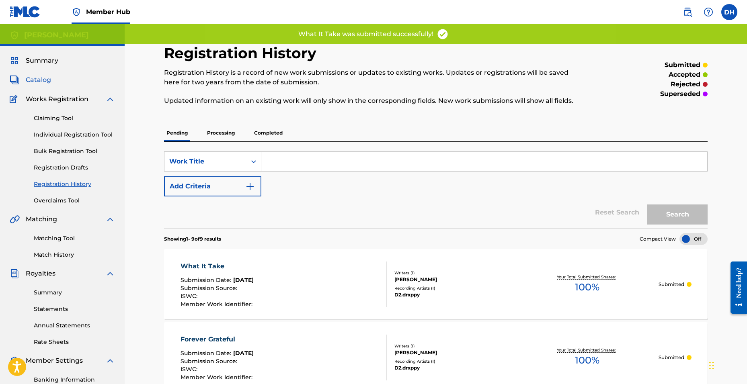
click at [32, 83] on span "Catalog" at bounding box center [38, 80] width 25 height 10
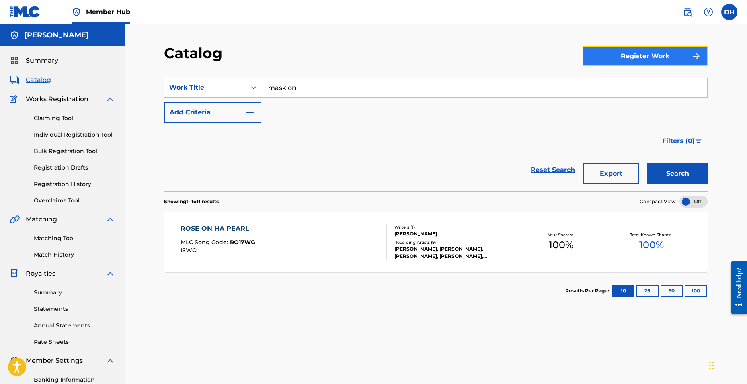
click at [618, 57] on button "Register Work" at bounding box center [644, 56] width 125 height 20
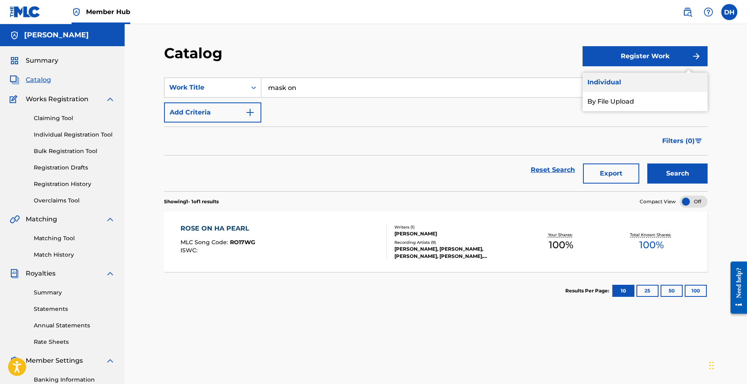
click at [642, 79] on link "Individual" at bounding box center [644, 82] width 125 height 19
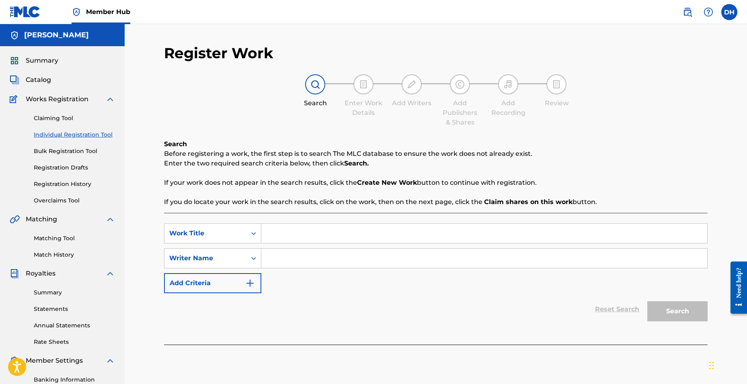
click at [282, 242] on input "Search Form" at bounding box center [484, 233] width 446 height 19
type input "w"
type input "green pastures"
click at [274, 258] on input "Search Form" at bounding box center [484, 258] width 446 height 19
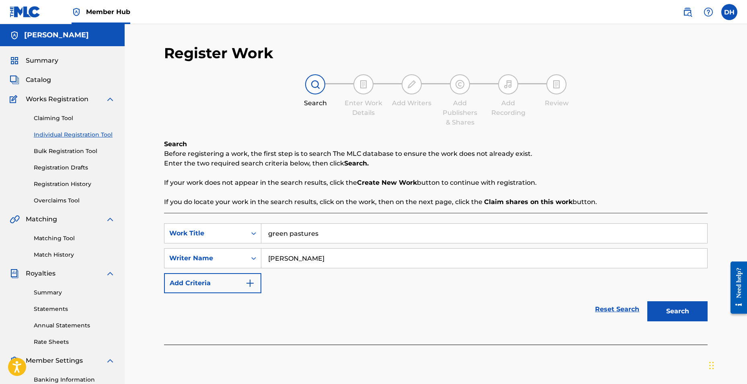
type input "[PERSON_NAME]"
click at [647, 301] on button "Search" at bounding box center [677, 311] width 60 height 20
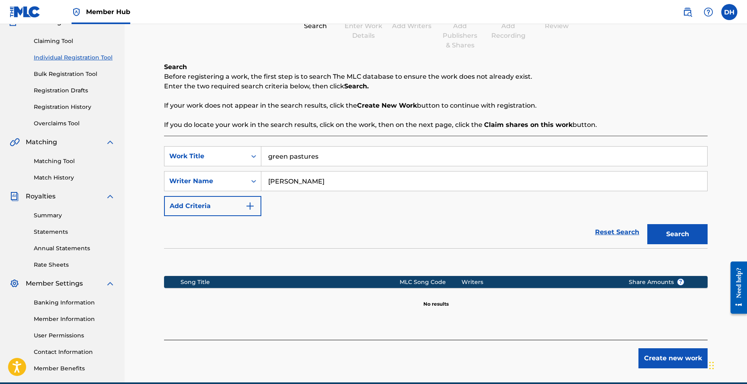
scroll to position [114, 0]
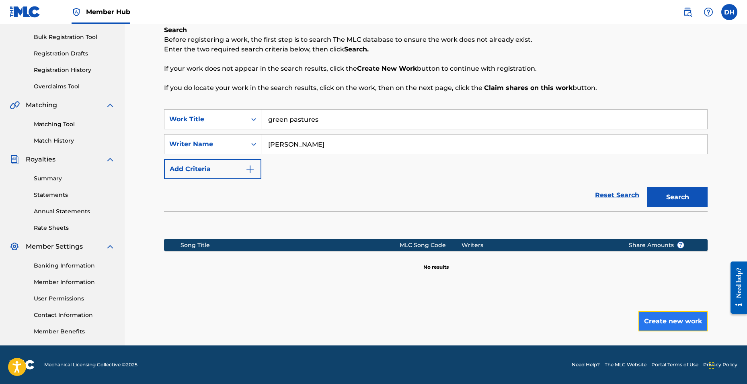
click at [654, 326] on button "Create new work" at bounding box center [672, 321] width 69 height 20
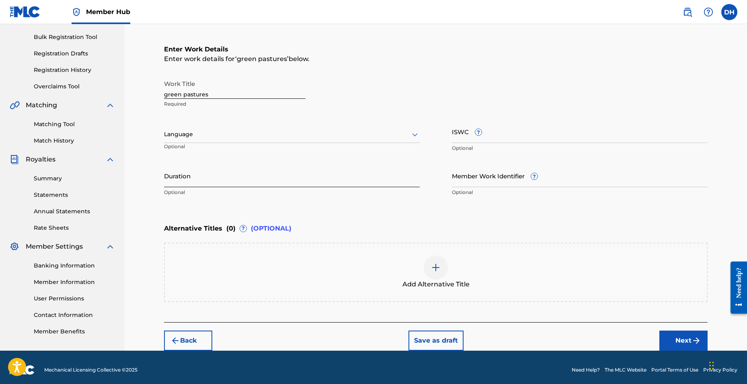
click at [285, 183] on input "Duration" at bounding box center [292, 175] width 256 height 23
click at [192, 174] on input "Duration" at bounding box center [292, 175] width 256 height 23
type input "2"
type input "02:12"
click at [677, 332] on button "Next" at bounding box center [683, 341] width 48 height 20
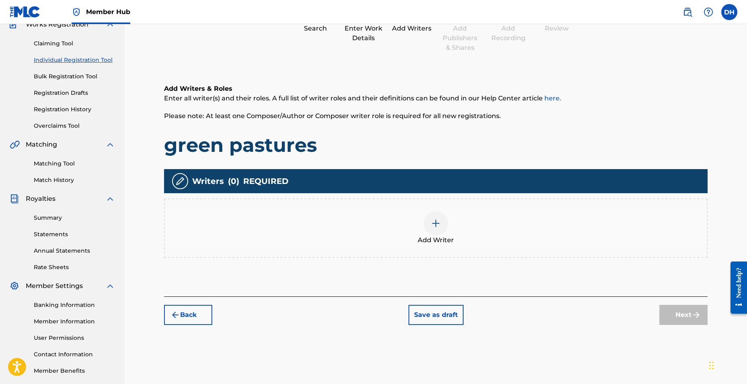
scroll to position [36, 0]
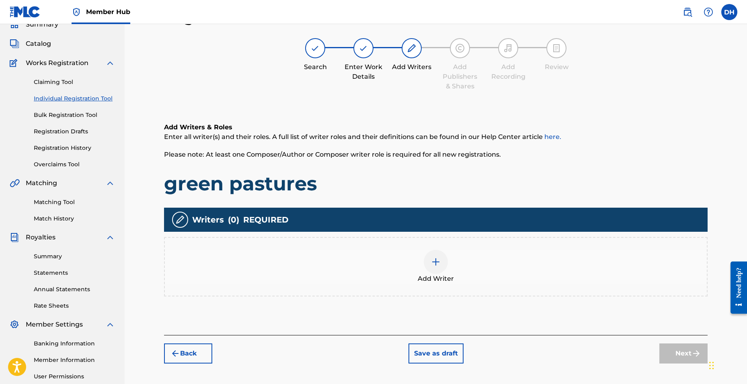
click at [431, 270] on div at bounding box center [436, 262] width 24 height 24
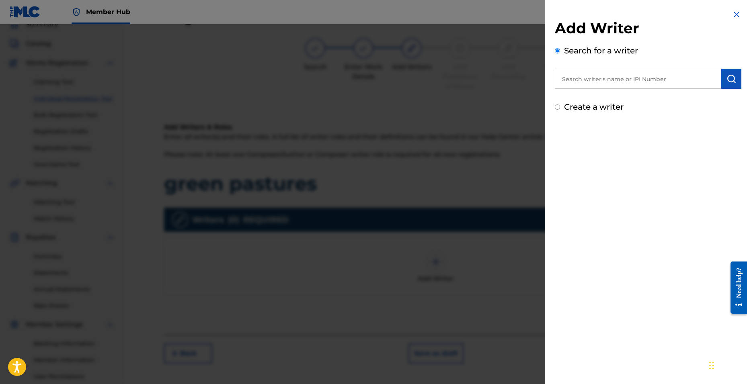
click at [650, 72] on input "text" at bounding box center [638, 79] width 166 height 20
type input "[PERSON_NAME]"
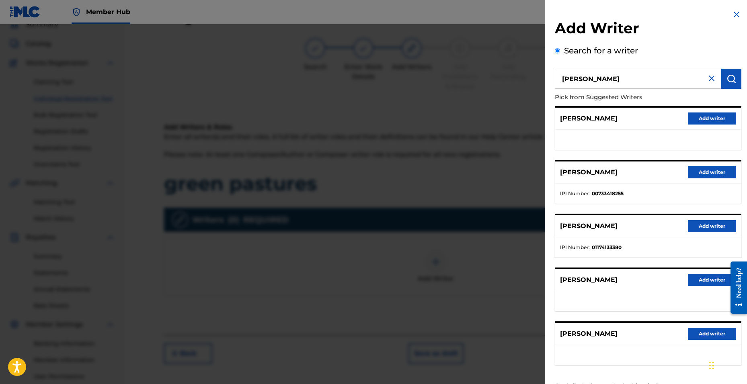
click at [599, 283] on p "[PERSON_NAME]" at bounding box center [588, 280] width 57 height 10
click at [696, 227] on button "Add writer" at bounding box center [712, 226] width 48 height 12
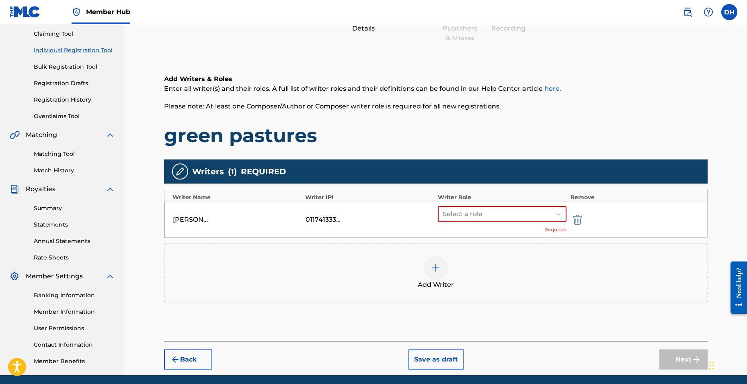
scroll to position [114, 0]
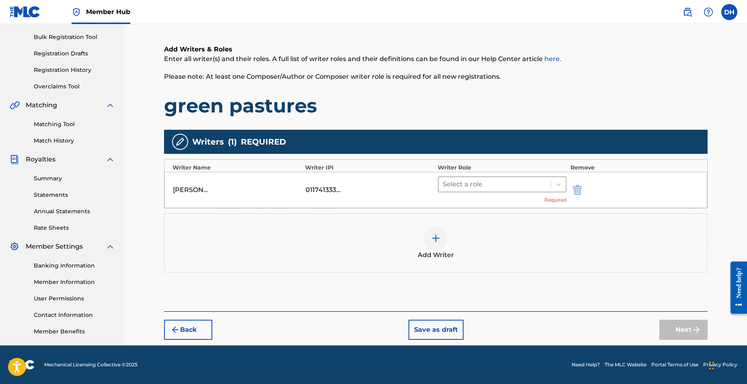
click at [511, 187] on div at bounding box center [494, 184] width 104 height 11
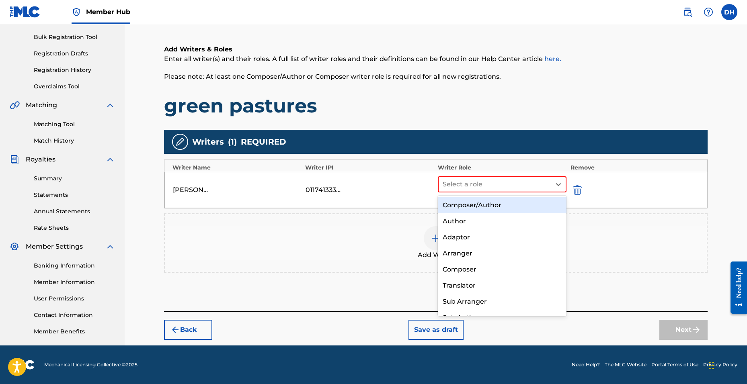
click at [490, 208] on div "Composer/Author" at bounding box center [502, 205] width 129 height 16
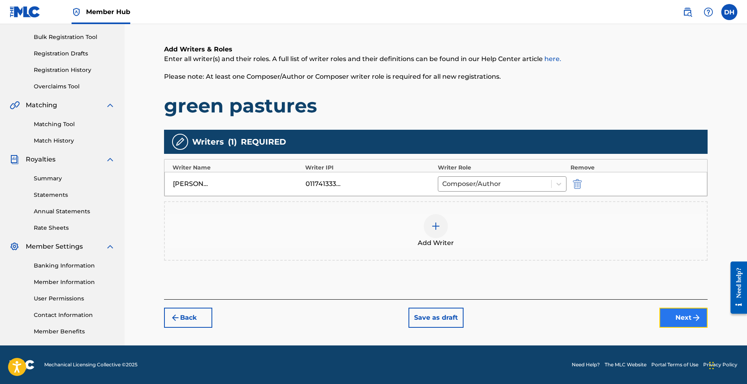
click at [688, 322] on button "Next" at bounding box center [683, 318] width 48 height 20
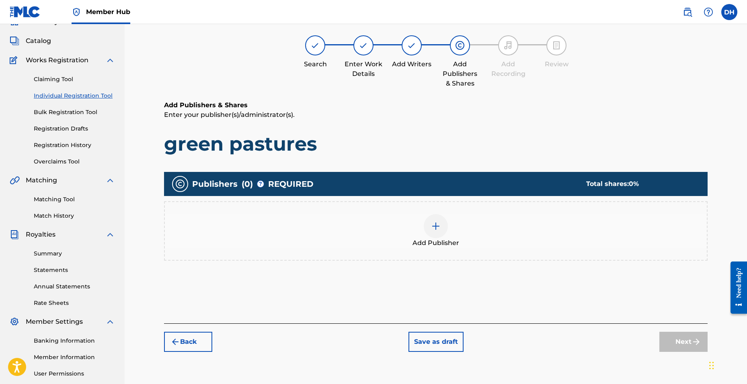
scroll to position [36, 0]
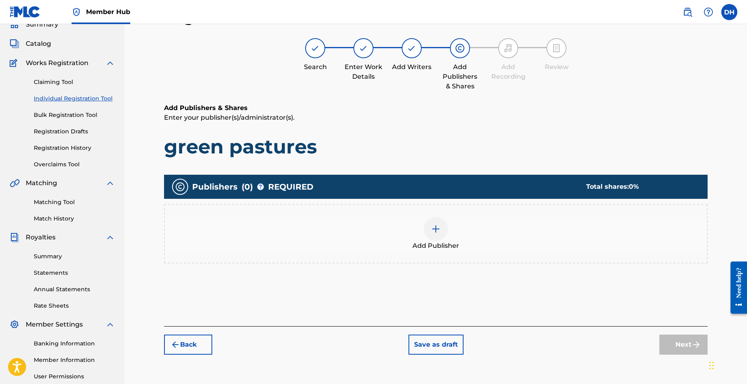
click at [454, 244] on span "Add Publisher" at bounding box center [435, 246] width 47 height 10
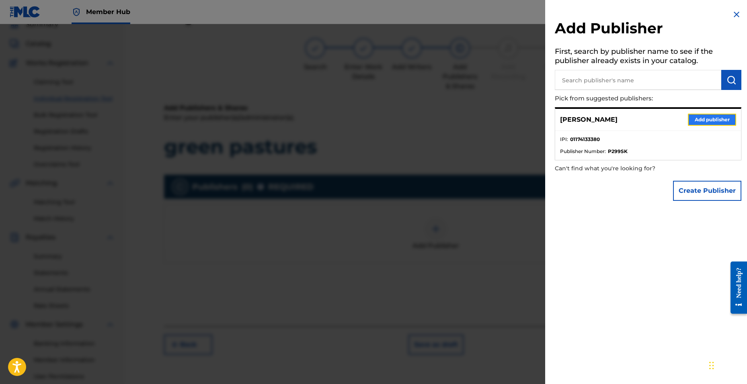
click at [707, 118] on button "Add publisher" at bounding box center [712, 120] width 48 height 12
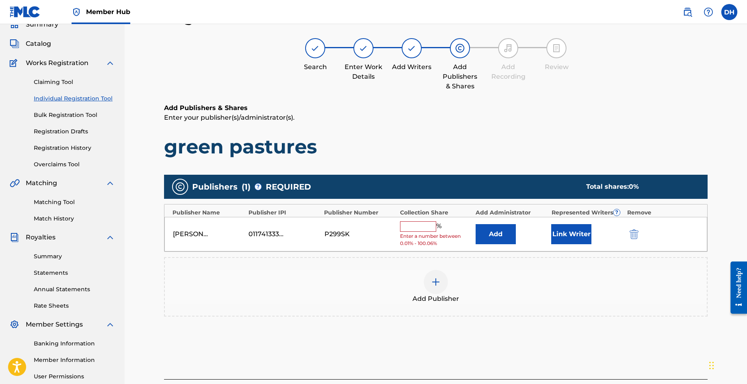
click at [434, 219] on div "[PERSON_NAME] 01174133380 P299SK % Enter a number between 0.01% - 100.06% Add L…" at bounding box center [435, 234] width 542 height 35
click at [430, 224] on input "text" at bounding box center [418, 226] width 36 height 10
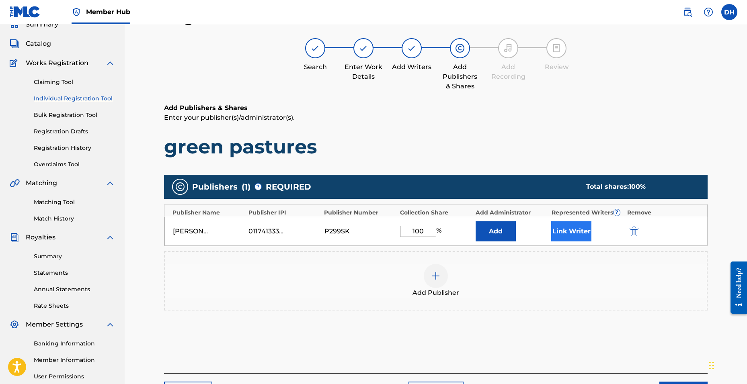
type input "100"
click at [560, 232] on button "Link Writer" at bounding box center [571, 231] width 40 height 20
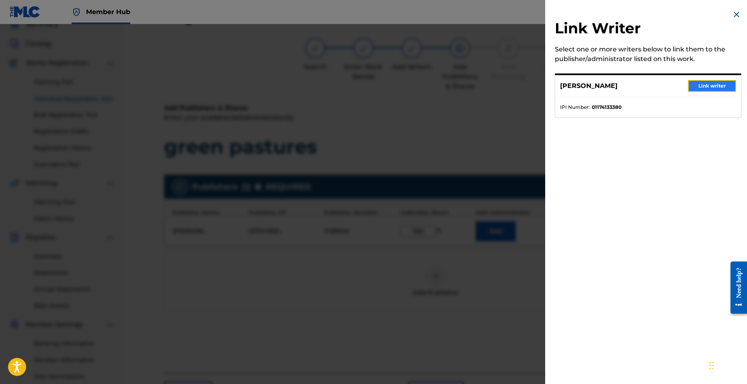
drag, startPoint x: 693, startPoint y: 84, endPoint x: 694, endPoint y: 90, distance: 6.0
click at [694, 86] on button "Link writer" at bounding box center [712, 86] width 48 height 12
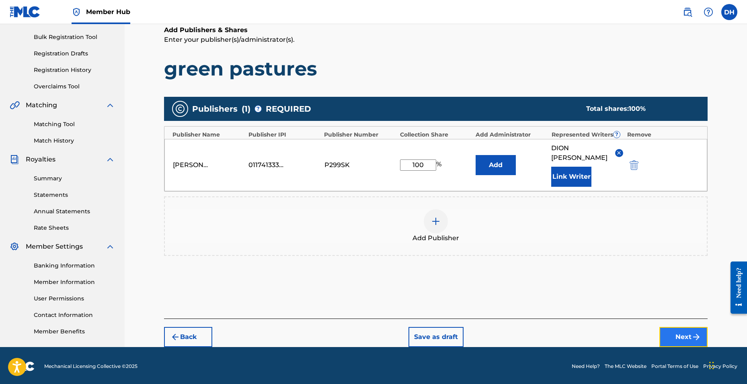
click at [678, 327] on button "Next" at bounding box center [683, 337] width 48 height 20
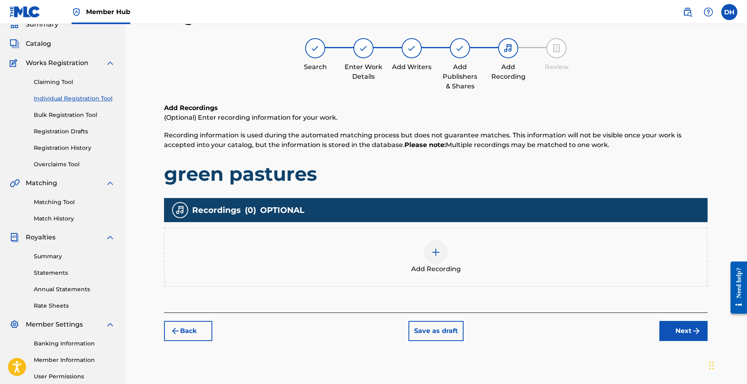
click at [467, 258] on div "Add Recording" at bounding box center [436, 257] width 542 height 34
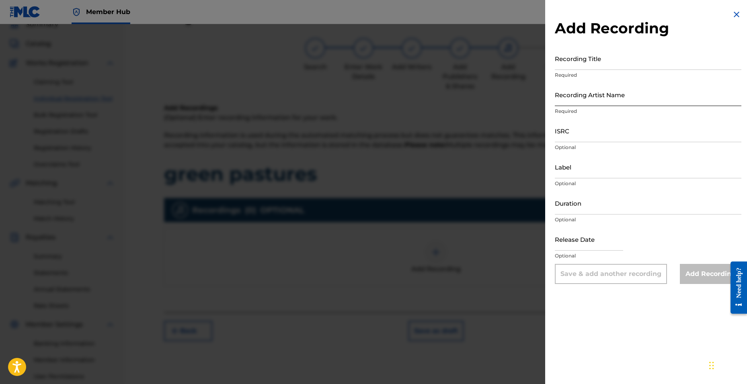
click at [573, 97] on input "Recording Artist Name" at bounding box center [648, 94] width 186 height 23
type input "D2.drxppy"
type input "[DATE]"
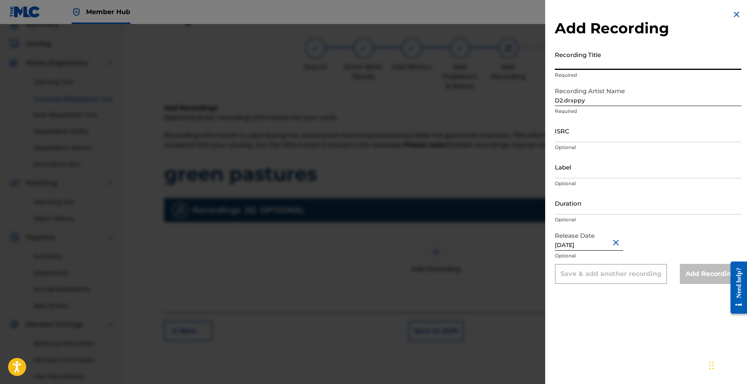
click at [575, 60] on input "Recording Title" at bounding box center [648, 58] width 186 height 23
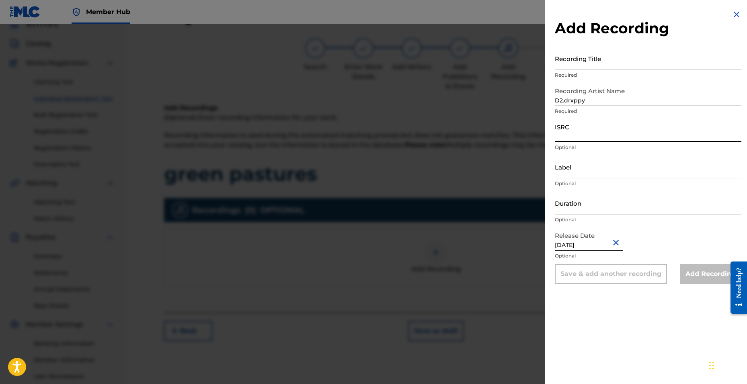
click at [567, 131] on input "ISRC" at bounding box center [648, 130] width 186 height 23
paste input "QZTBB2559721"
click at [448, 121] on div "Add Recording Recording Title Required Recording Artist Name D2.drxppy Required…" at bounding box center [373, 204] width 747 height 360
paste input "E2503479"
type input "QZTBE2503479"
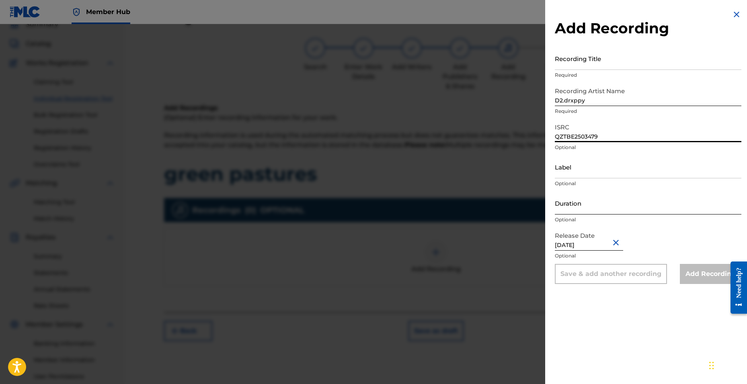
click at [570, 206] on input "Duration" at bounding box center [648, 203] width 186 height 23
drag, startPoint x: 1450, startPoint y: 510, endPoint x: 726, endPoint y: 256, distance: 767.4
click at [564, 59] on input "Recording Title" at bounding box center [648, 58] width 186 height 23
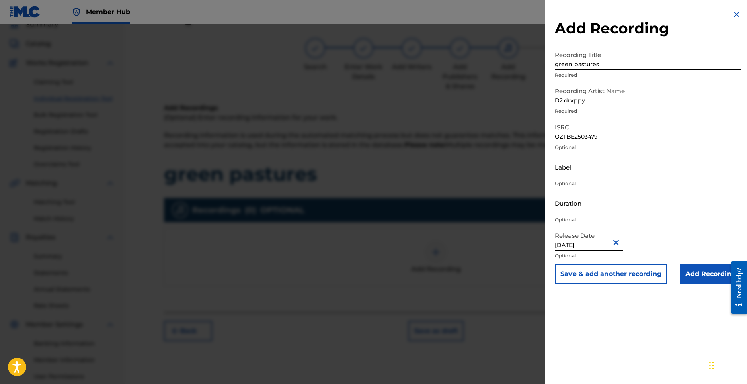
type input "green pastures"
click at [555, 264] on button "Save & add another recording" at bounding box center [611, 274] width 112 height 20
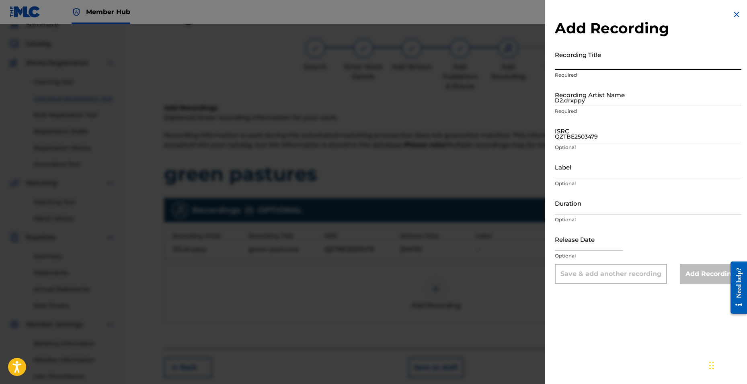
click at [504, 305] on div at bounding box center [373, 216] width 747 height 384
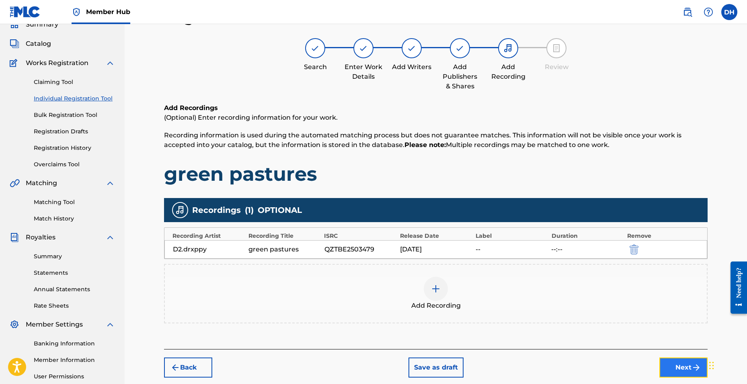
click at [668, 371] on button "Next" at bounding box center [683, 368] width 48 height 20
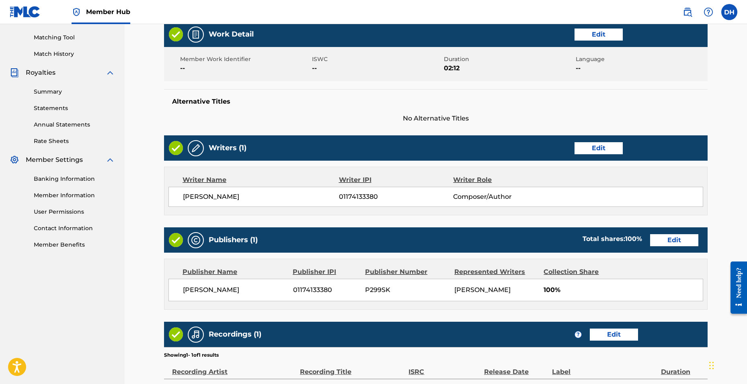
scroll to position [295, 0]
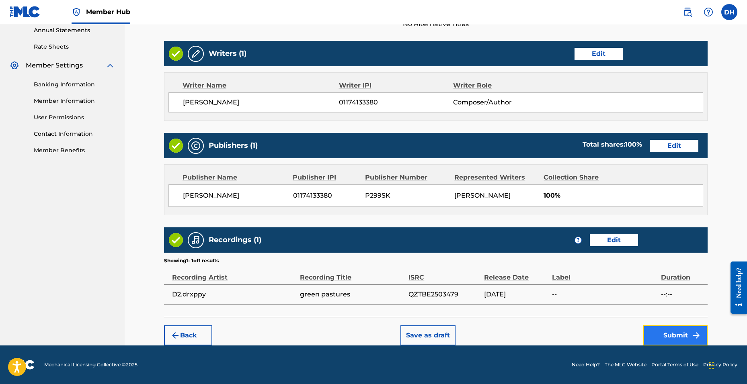
click at [647, 329] on button "Submit" at bounding box center [675, 335] width 64 height 20
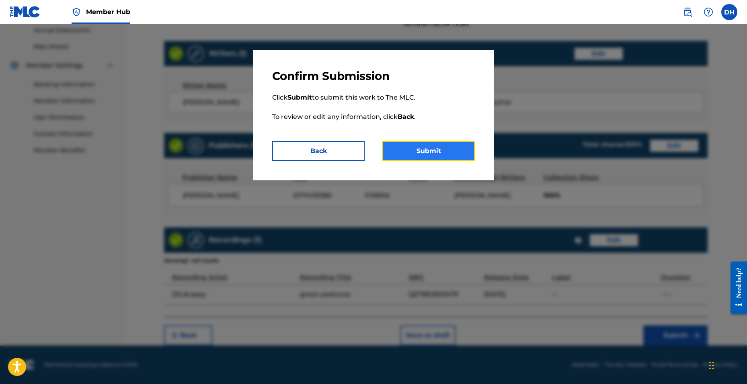
click at [450, 151] on button "Submit" at bounding box center [428, 151] width 92 height 20
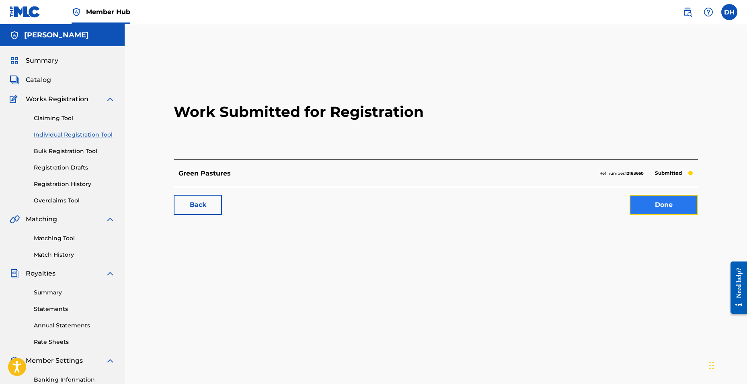
click at [680, 211] on link "Done" at bounding box center [663, 205] width 68 height 20
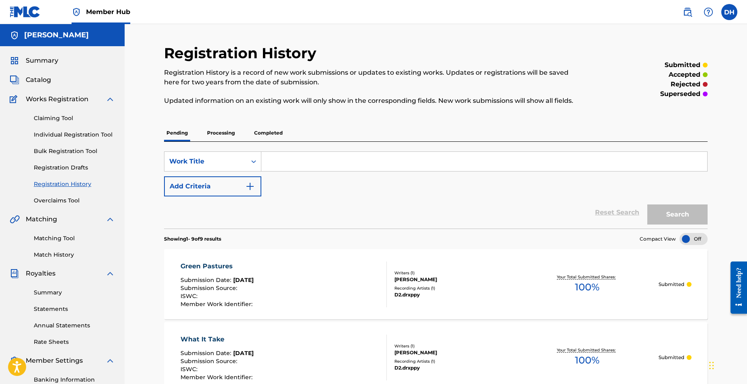
click at [44, 85] on div "Summary Catalog Works Registration Claiming Tool Individual Registration Tool B…" at bounding box center [62, 252] width 125 height 413
click at [41, 82] on span "Catalog" at bounding box center [38, 80] width 25 height 10
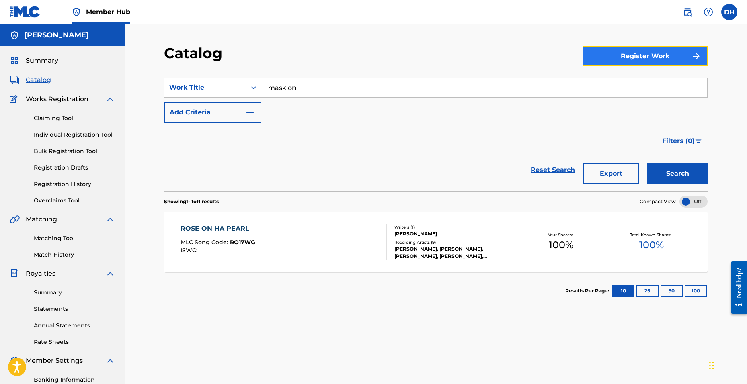
click at [590, 58] on button "Register Work" at bounding box center [644, 56] width 125 height 20
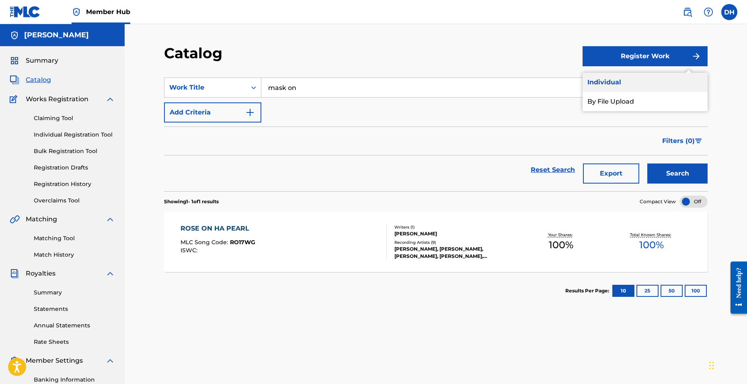
click at [622, 80] on link "Individual" at bounding box center [644, 82] width 125 height 19
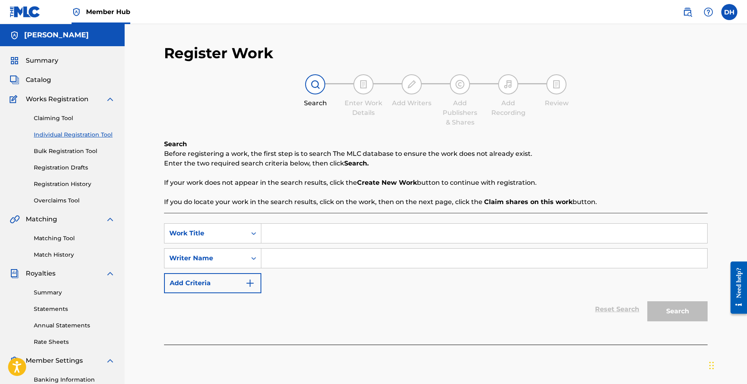
click at [301, 231] on input "Search Form" at bounding box center [484, 233] width 446 height 19
click at [311, 255] on input "Search Form" at bounding box center [484, 258] width 446 height 19
click at [309, 232] on input "selfish" at bounding box center [484, 233] width 446 height 19
type input "selfish ([PERSON_NAME] Remix)"
click at [291, 264] on input "Search Form" at bounding box center [484, 258] width 446 height 19
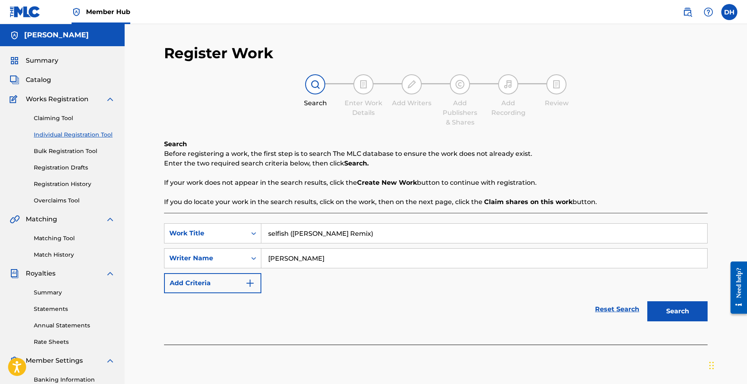
type input "[PERSON_NAME]"
click at [647, 301] on button "Search" at bounding box center [677, 311] width 60 height 20
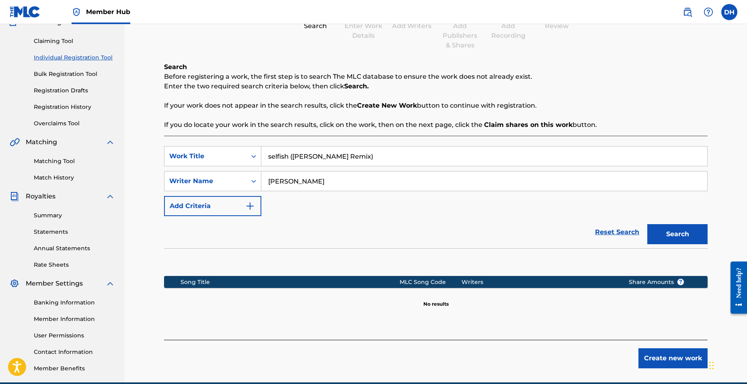
scroll to position [114, 0]
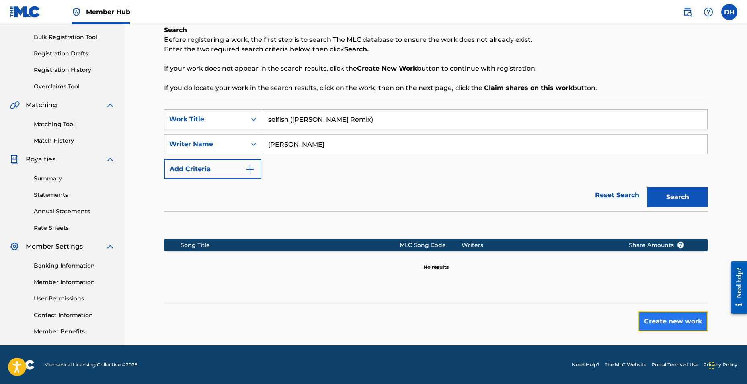
click at [659, 325] on button "Create new work" at bounding box center [672, 321] width 69 height 20
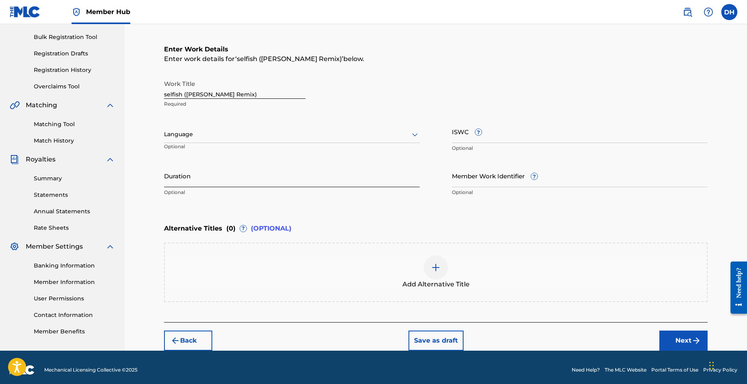
click at [216, 177] on input "Duration" at bounding box center [292, 175] width 256 height 23
type input "04:06"
click at [684, 330] on div "Back Save as draft Next" at bounding box center [435, 336] width 543 height 29
click at [685, 340] on button "Next" at bounding box center [683, 341] width 48 height 20
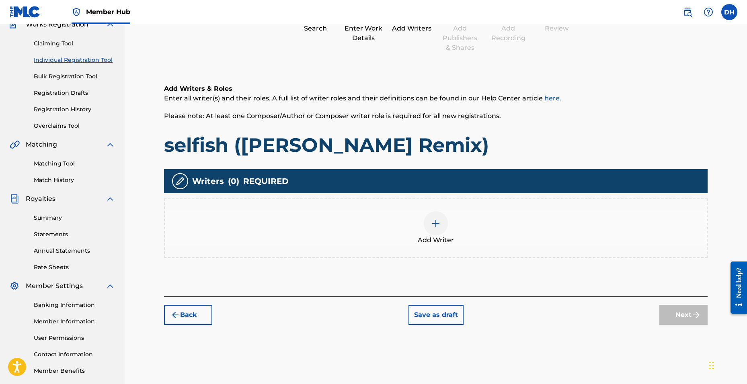
scroll to position [36, 0]
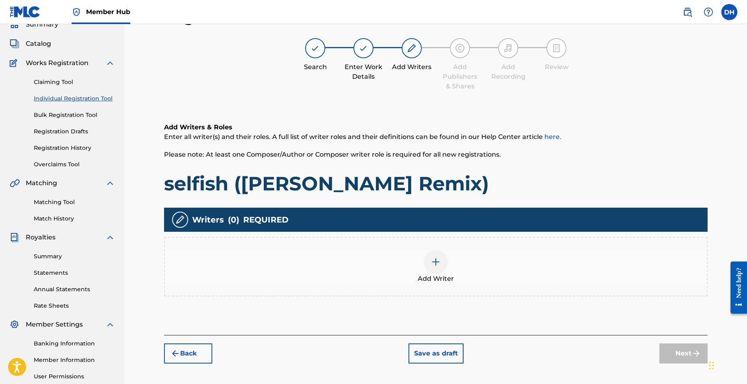
click at [425, 257] on div at bounding box center [436, 262] width 24 height 24
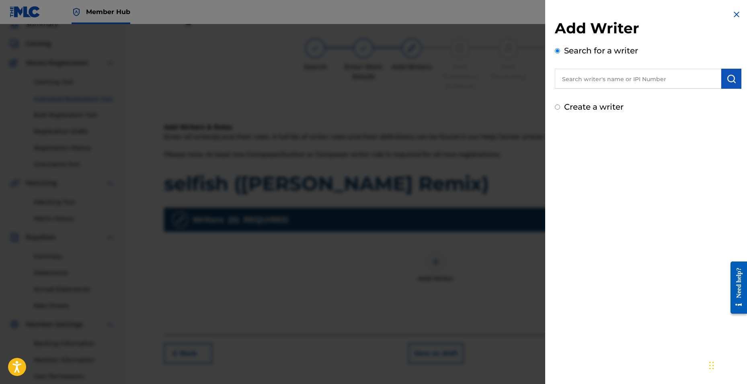
click at [592, 80] on input "text" at bounding box center [638, 79] width 166 height 20
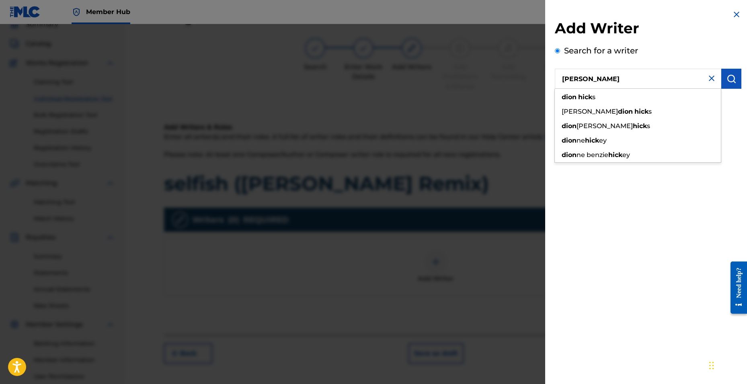
type input "[PERSON_NAME]"
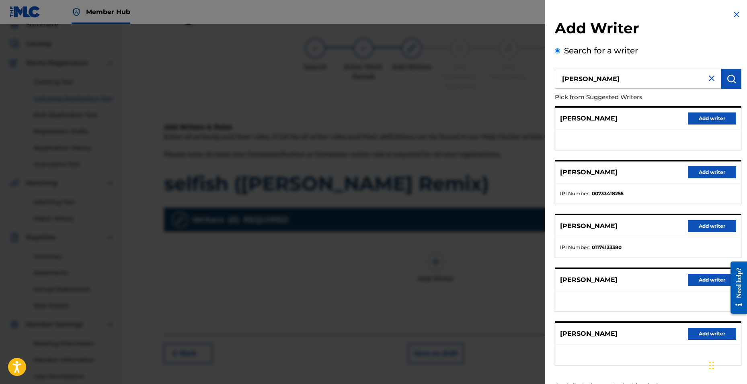
click at [716, 233] on div "[PERSON_NAME] Add writer" at bounding box center [648, 226] width 186 height 22
click at [714, 228] on button "Add writer" at bounding box center [712, 226] width 48 height 12
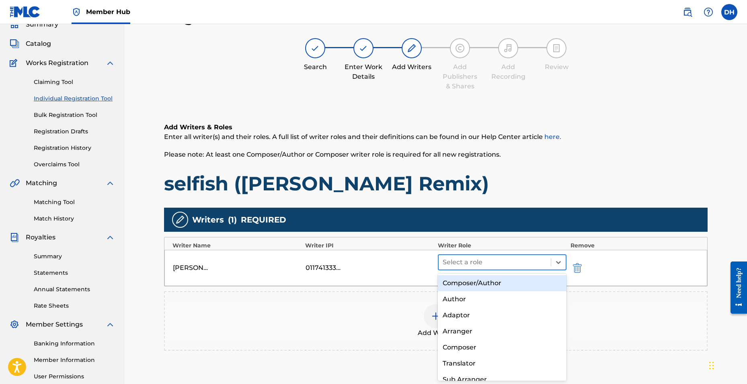
click at [470, 259] on div at bounding box center [494, 262] width 104 height 11
click at [464, 282] on div "Composer/Author" at bounding box center [502, 283] width 129 height 16
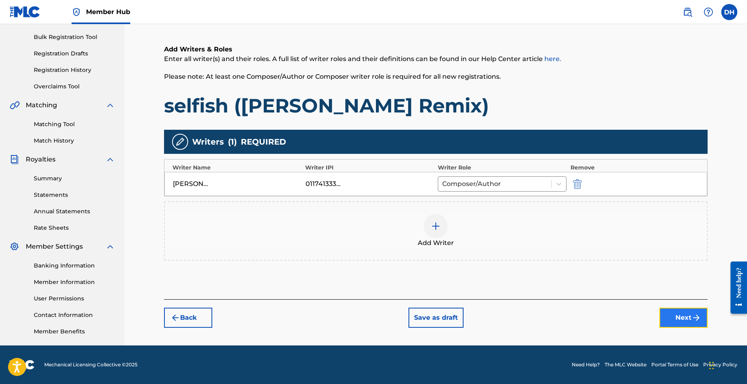
click at [678, 324] on button "Next" at bounding box center [683, 318] width 48 height 20
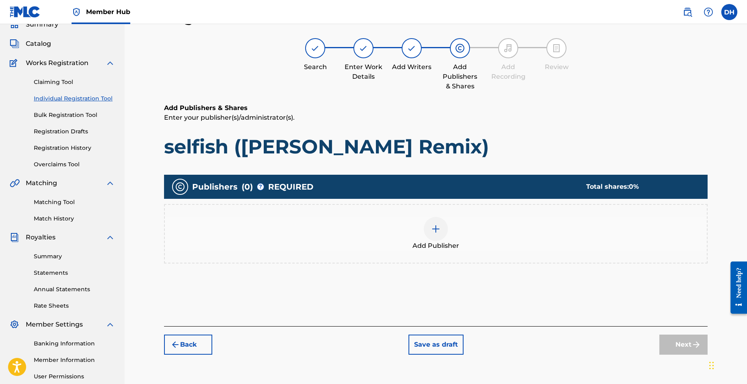
click at [443, 227] on div at bounding box center [436, 229] width 24 height 24
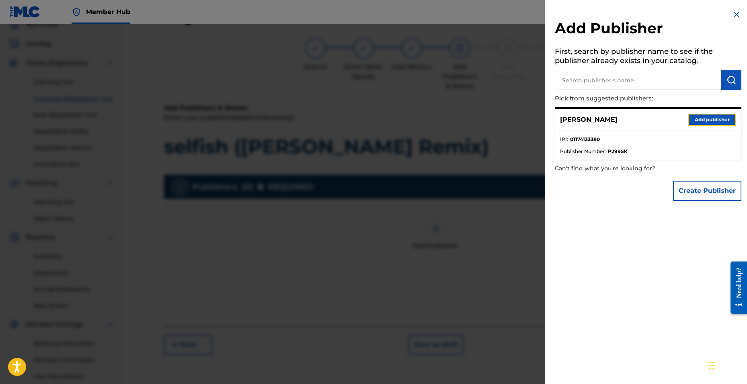
click at [697, 119] on button "Add publisher" at bounding box center [712, 120] width 48 height 12
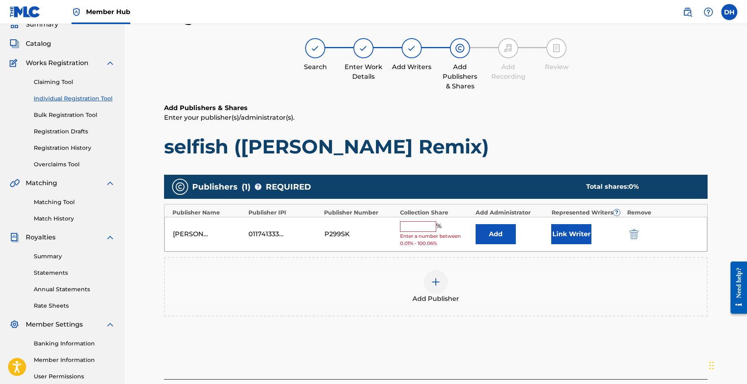
click at [426, 225] on input "text" at bounding box center [418, 226] width 36 height 10
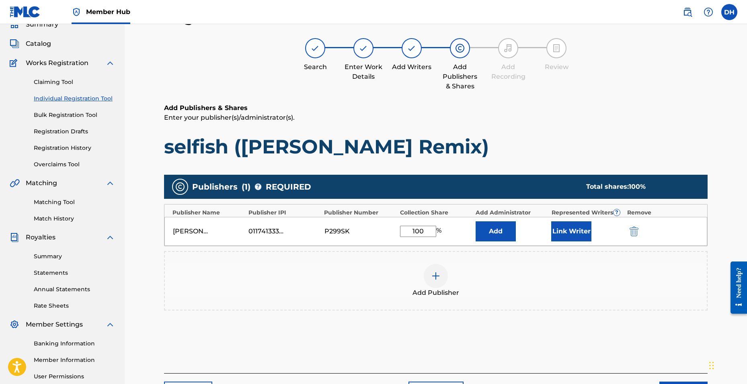
type input "100"
click at [475, 221] on button "Add" at bounding box center [495, 231] width 40 height 20
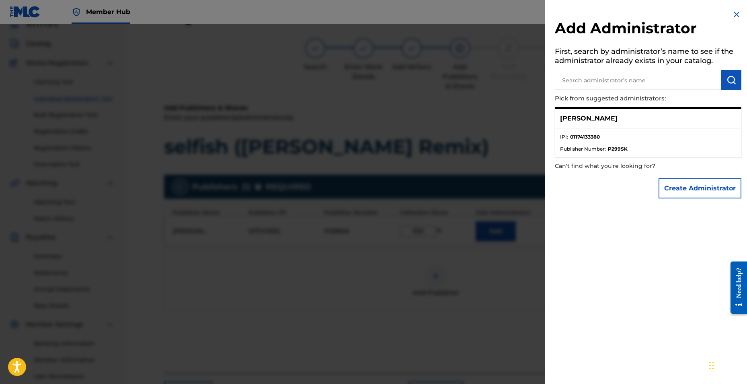
click at [475, 346] on div at bounding box center [373, 216] width 747 height 384
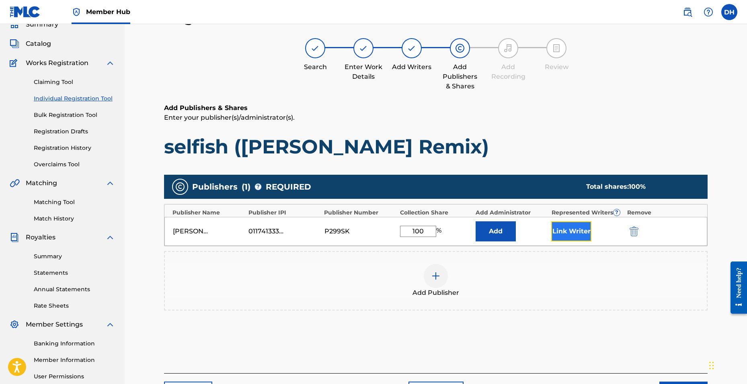
click at [576, 235] on button "Link Writer" at bounding box center [571, 231] width 40 height 20
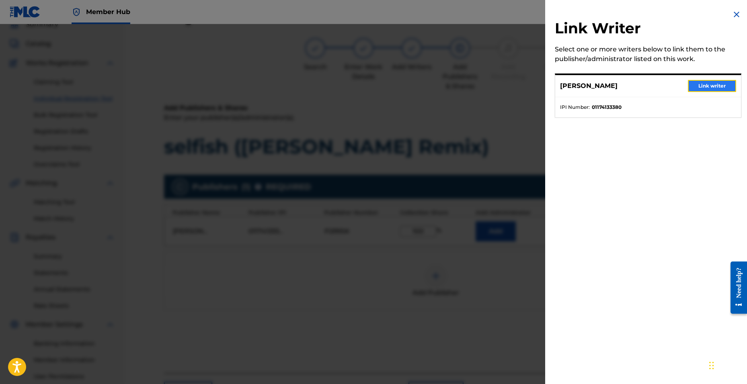
click at [711, 88] on button "Link writer" at bounding box center [712, 86] width 48 height 12
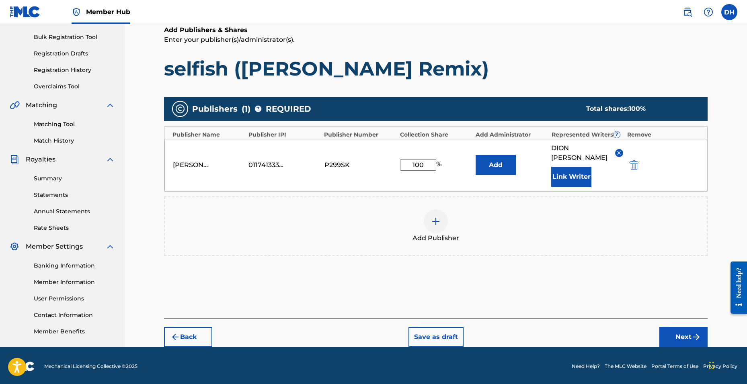
click at [676, 338] on div "Register Work Search Enter Work Details Add Writers Add Publishers & Shares Add…" at bounding box center [435, 138] width 563 height 417
click at [680, 327] on button "Next" at bounding box center [683, 337] width 48 height 20
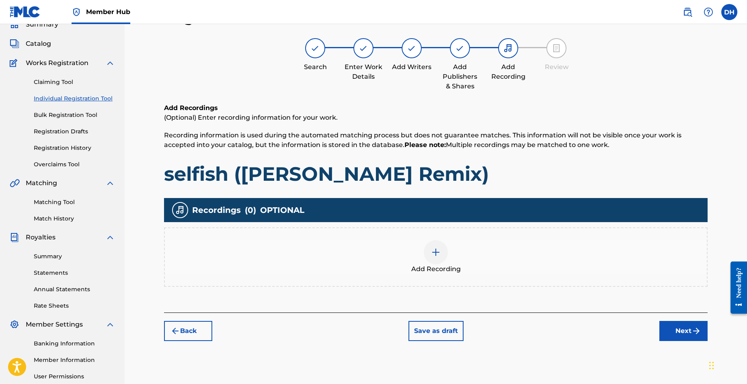
click at [425, 251] on div at bounding box center [436, 252] width 24 height 24
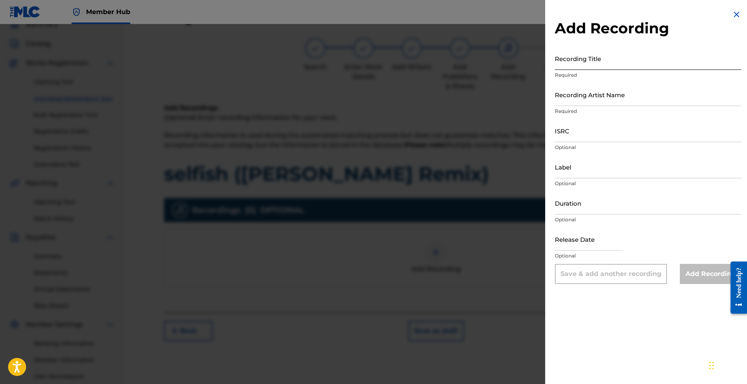
click at [572, 62] on input "Recording Title" at bounding box center [648, 58] width 186 height 23
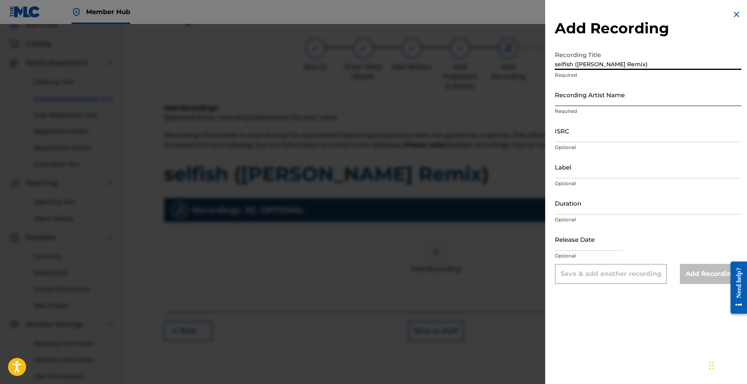
type input "selfish ([PERSON_NAME] Remix)"
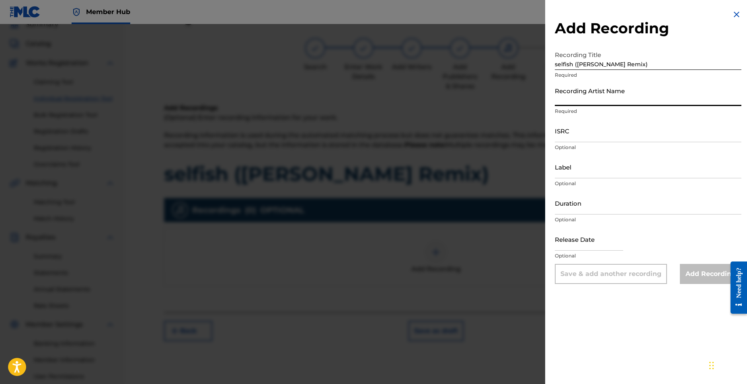
click at [574, 104] on input "Recording Artist Name" at bounding box center [648, 94] width 186 height 23
type input "D2.drxppy"
type input "[DATE]"
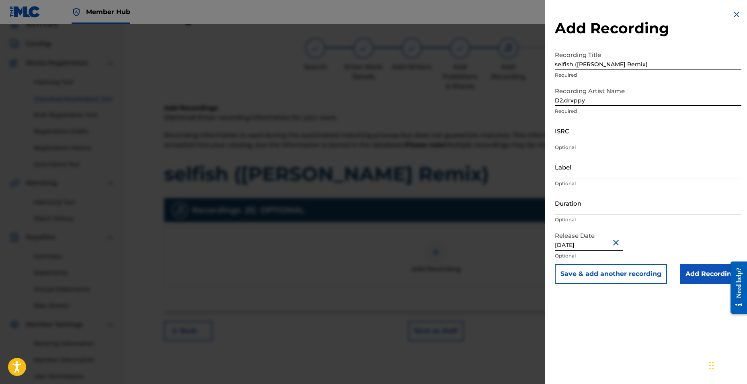
click at [586, 244] on input "[DATE]" at bounding box center [589, 239] width 68 height 23
select select "8"
select select "2025"
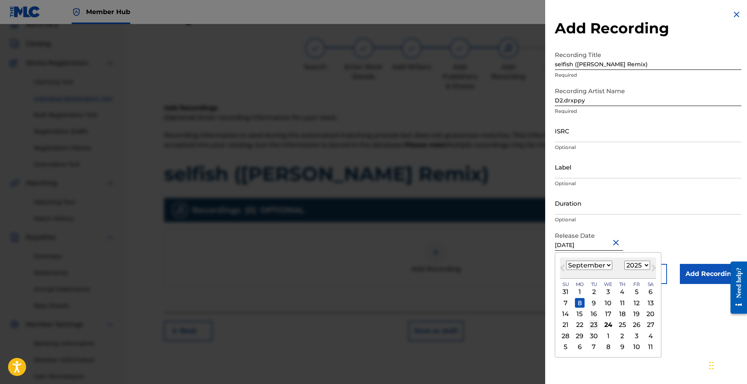
click at [594, 325] on div "23" at bounding box center [594, 325] width 10 height 10
type input "[DATE]"
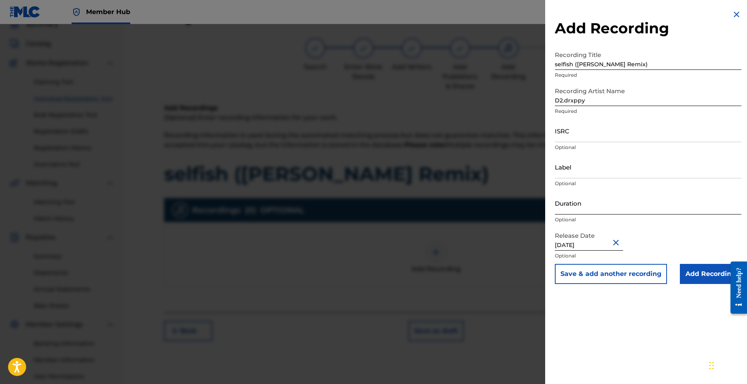
click at [578, 211] on input "Duration" at bounding box center [648, 203] width 186 height 23
drag, startPoint x: 567, startPoint y: 133, endPoint x: 560, endPoint y: 134, distance: 7.8
click at [567, 133] on input "ISRC" at bounding box center [648, 130] width 186 height 23
paste input "QZZ7R2524029"
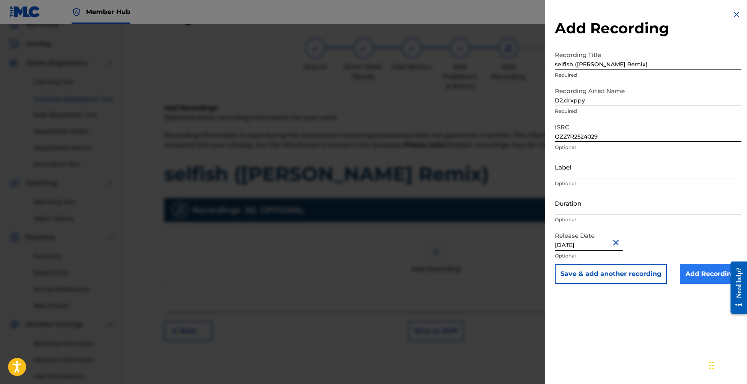
type input "QZZ7R2524029"
click at [690, 272] on input "Add Recording" at bounding box center [710, 274] width 61 height 20
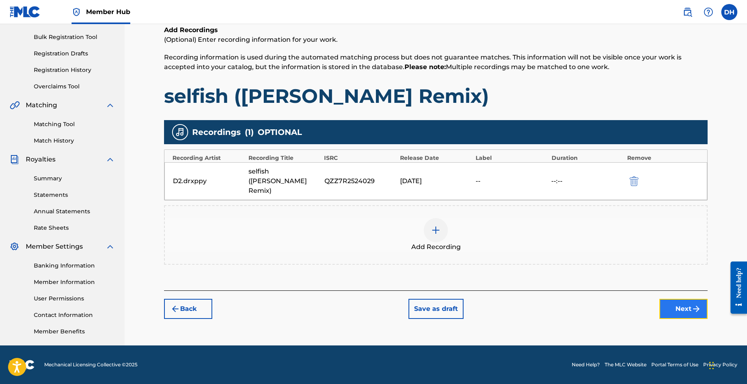
click at [674, 305] on button "Next" at bounding box center [683, 309] width 48 height 20
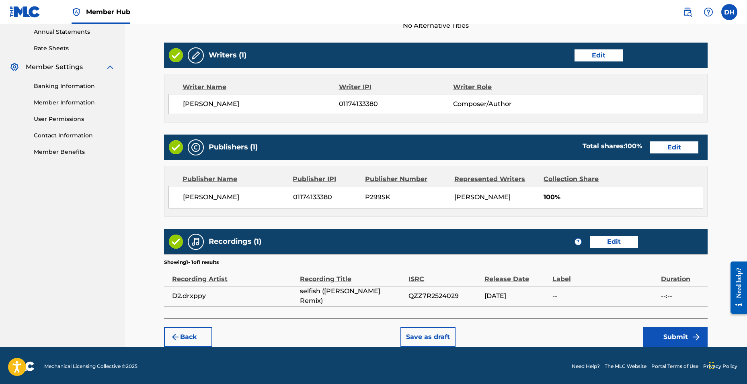
scroll to position [295, 0]
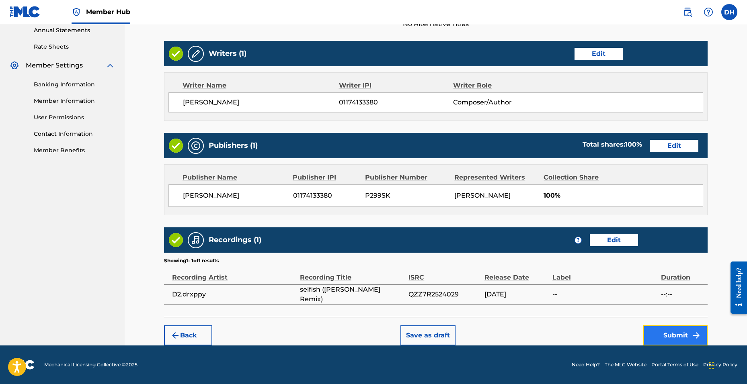
click at [667, 334] on button "Submit" at bounding box center [675, 335] width 64 height 20
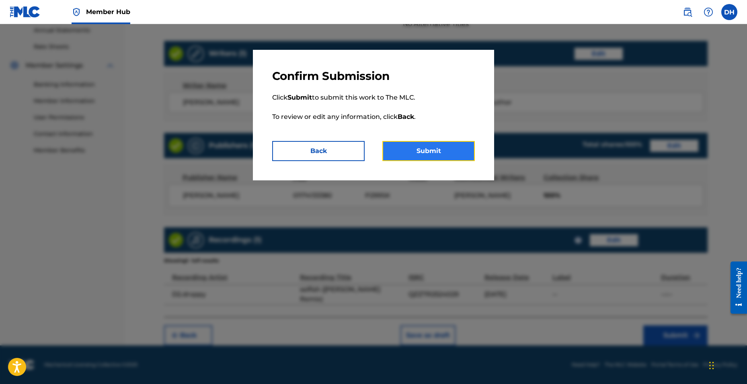
click at [410, 154] on button "Submit" at bounding box center [428, 151] width 92 height 20
